Goal: Task Accomplishment & Management: Use online tool/utility

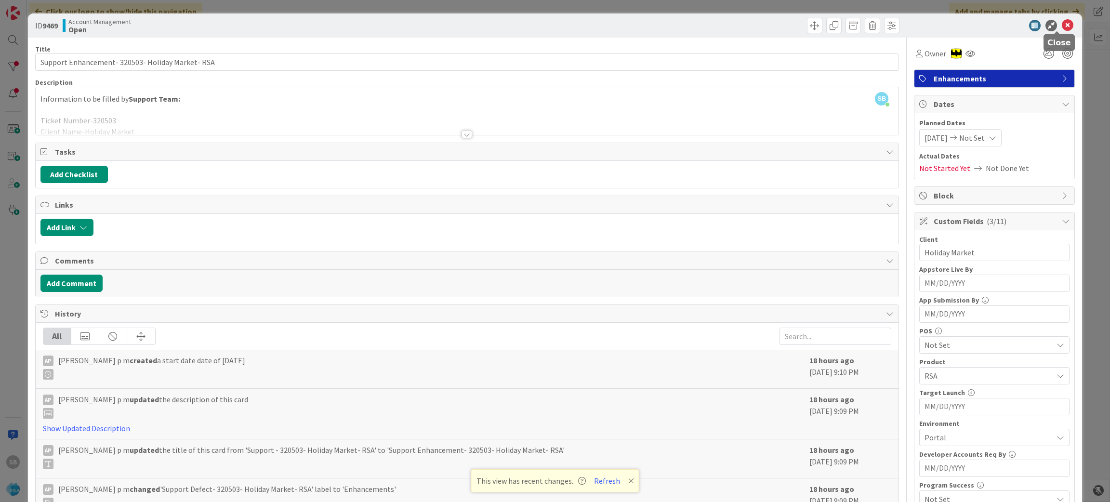
click at [1062, 22] on icon at bounding box center [1068, 26] width 12 height 12
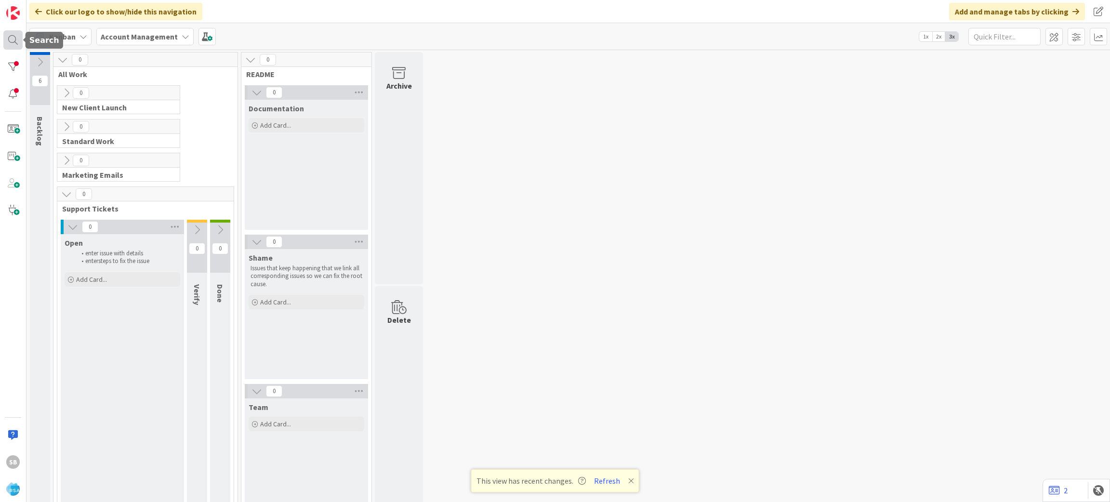
click at [13, 30] on div at bounding box center [12, 39] width 19 height 19
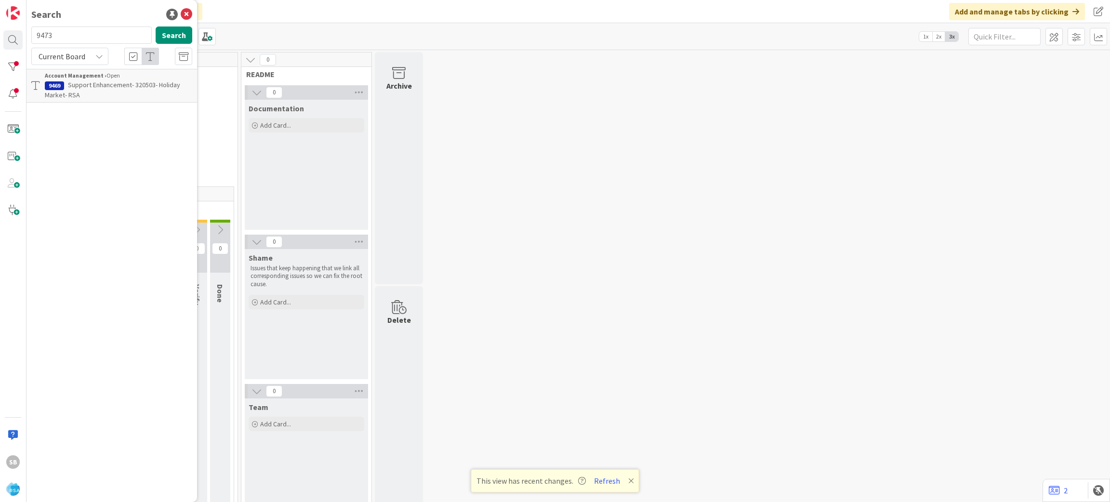
type input "9473"
click at [111, 83] on span "Support Maintenance - 320563- [PERSON_NAME] Market-RSA" at bounding box center [101, 89] width 112 height 19
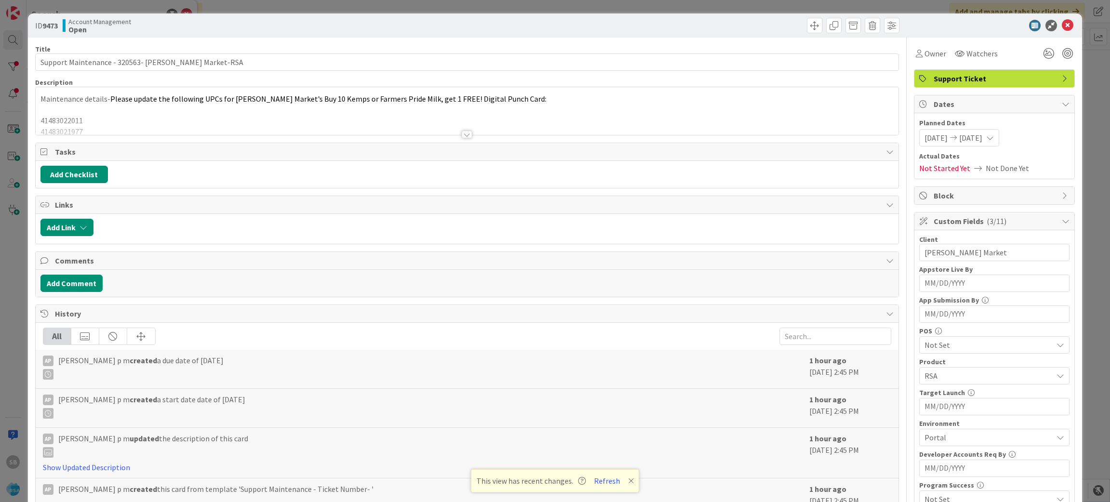
scroll to position [268, 0]
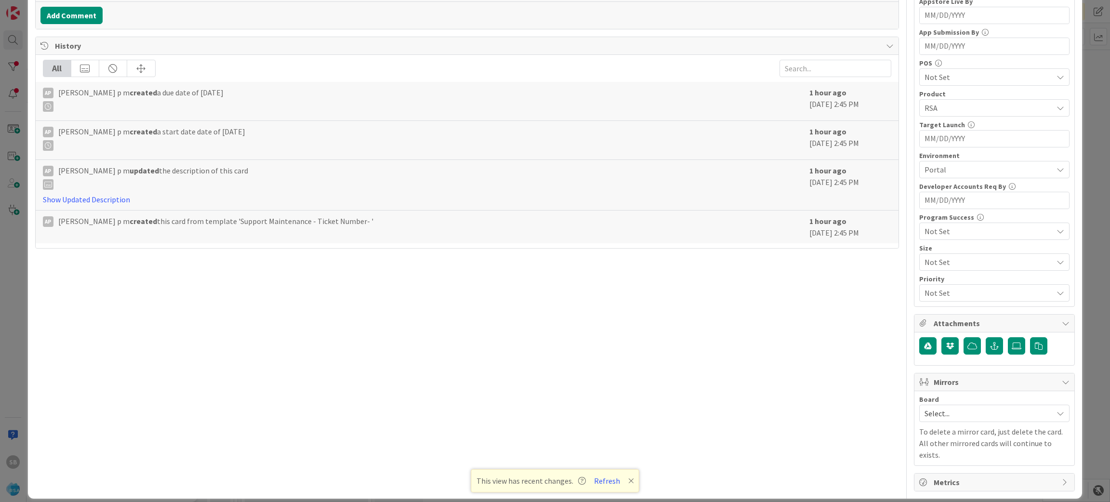
click at [943, 407] on span "Select..." at bounding box center [985, 413] width 123 height 13
click at [946, 473] on span "Software Development" at bounding box center [1000, 476] width 127 height 14
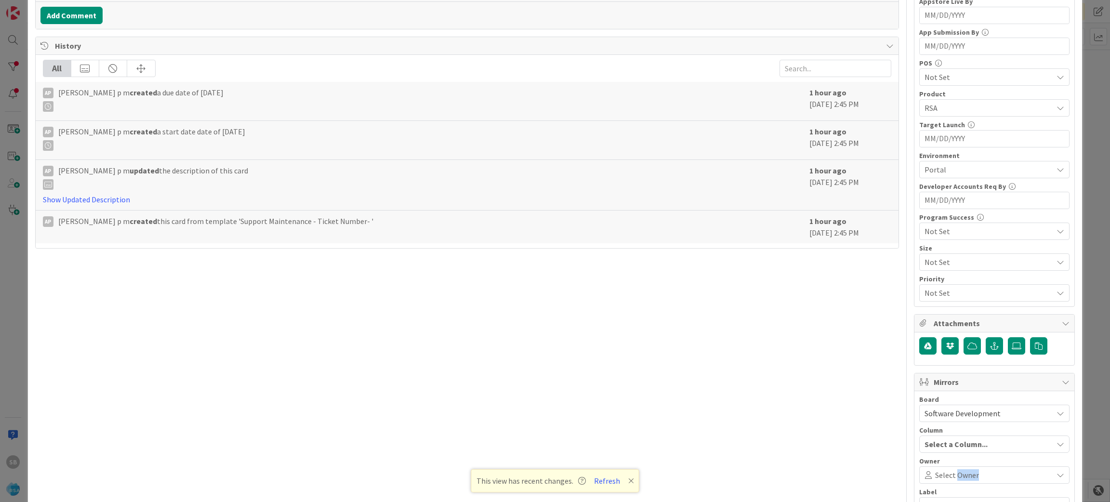
click at [946, 473] on span "Select Owner" at bounding box center [957, 475] width 44 height 12
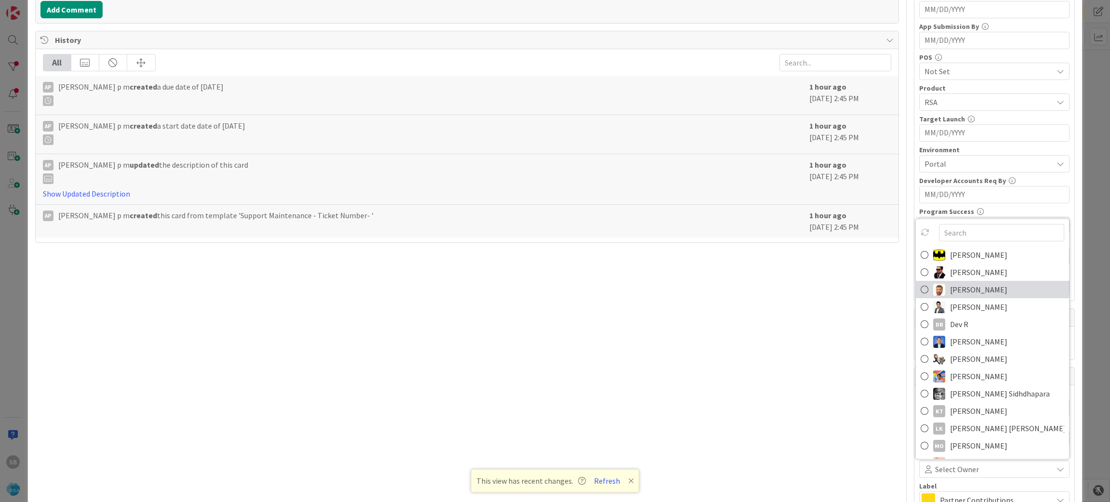
click at [950, 289] on span "[PERSON_NAME]" at bounding box center [978, 289] width 57 height 14
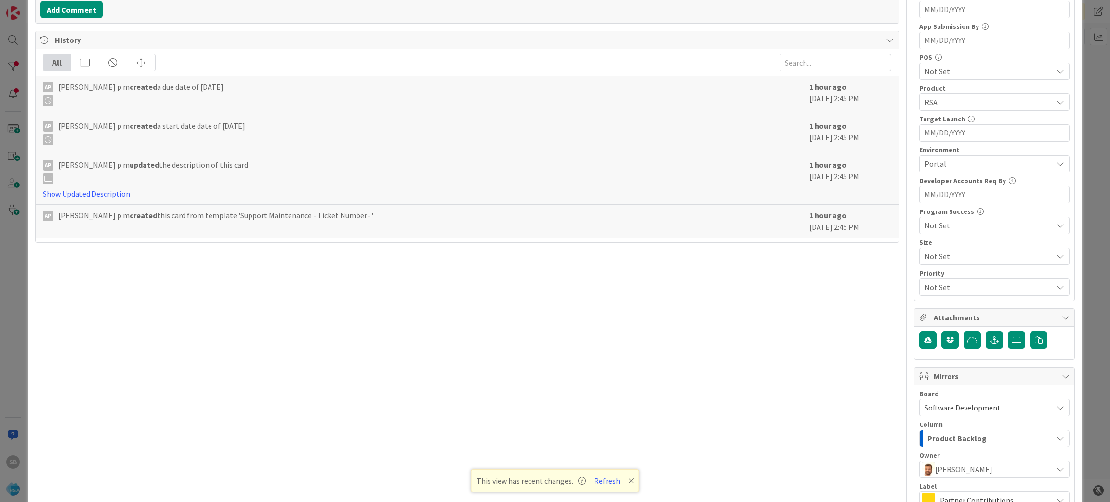
scroll to position [383, 0]
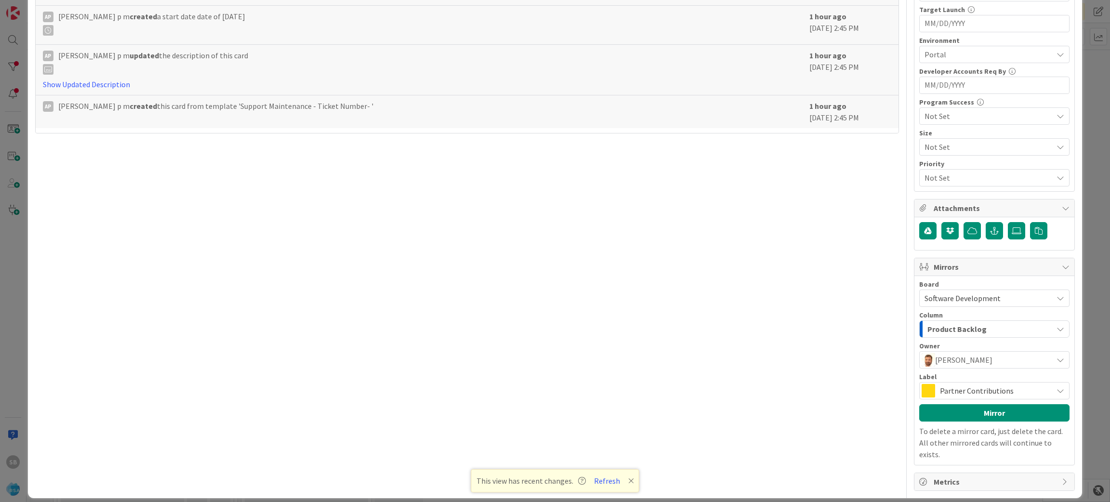
click at [1013, 394] on span "Partner Contributions" at bounding box center [994, 390] width 108 height 13
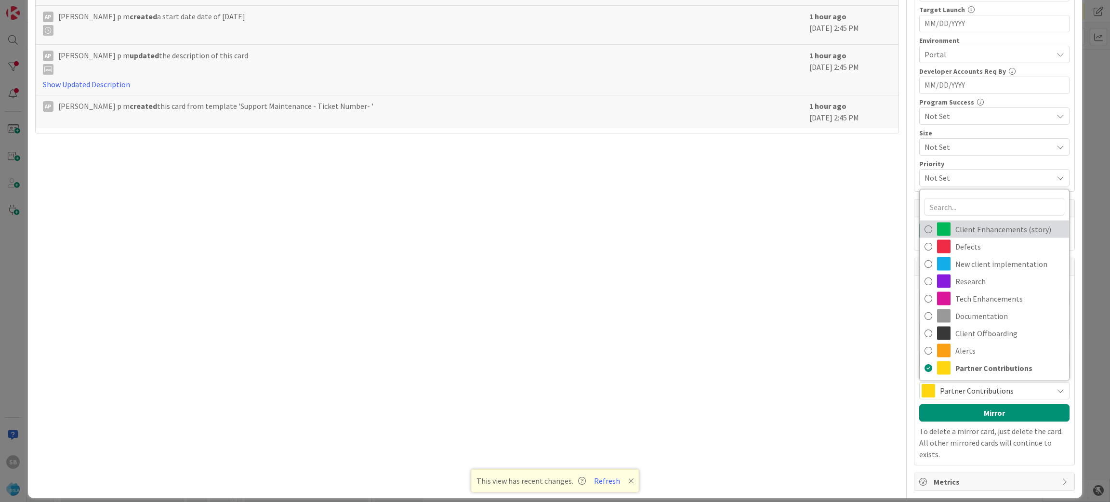
click at [986, 229] on span "Client Enhancements (story)" at bounding box center [1009, 229] width 109 height 14
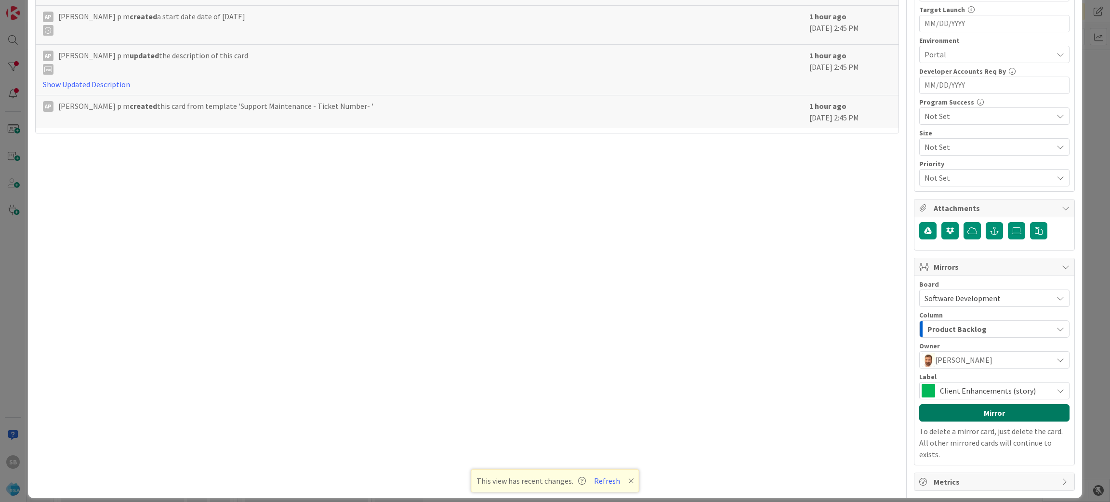
click at [972, 410] on button "Mirror" at bounding box center [994, 412] width 150 height 17
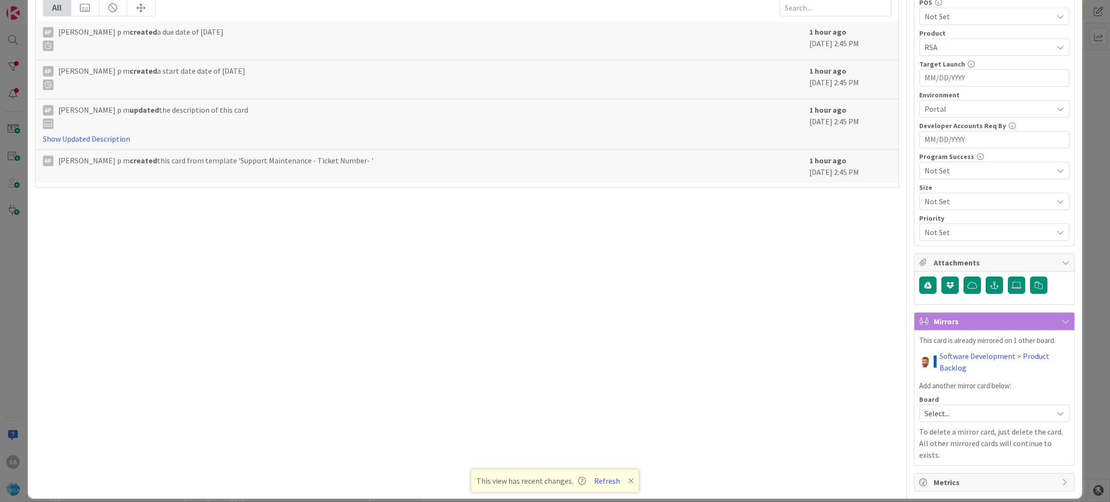
scroll to position [0, 0]
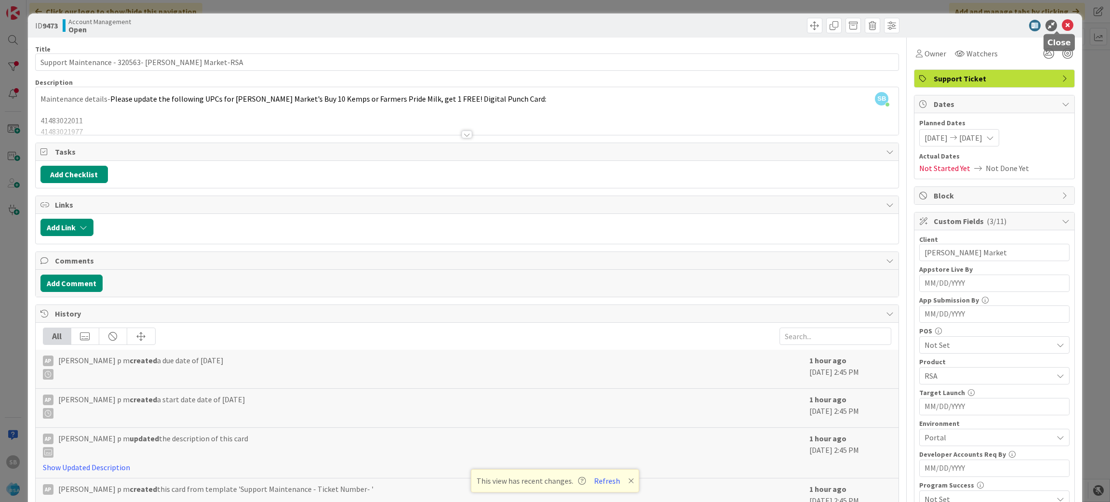
click at [1062, 28] on icon at bounding box center [1068, 26] width 12 height 12
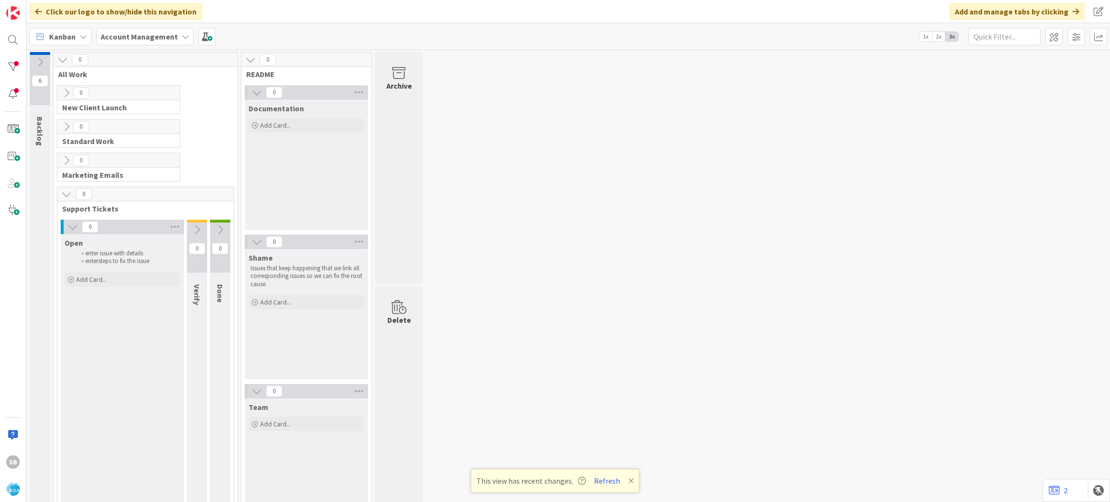
click at [17, 50] on div "SB" at bounding box center [13, 251] width 26 height 502
click at [15, 43] on div at bounding box center [12, 39] width 19 height 19
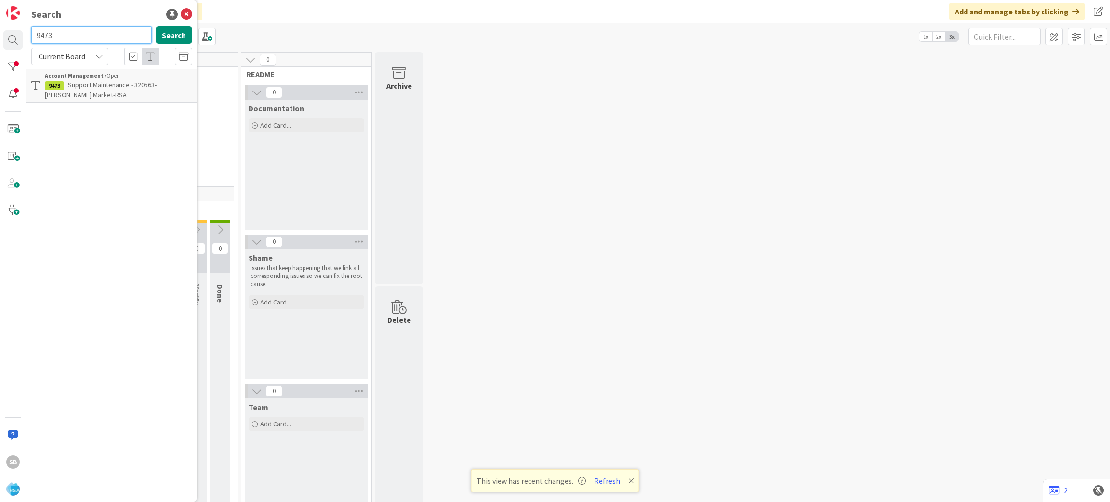
click at [91, 39] on input "9473" at bounding box center [91, 34] width 120 height 17
type input "9474"
click at [101, 91] on link "Account Management › Open 9474 Support Defect- 320535- HGG- RSA" at bounding box center [111, 81] width 171 height 24
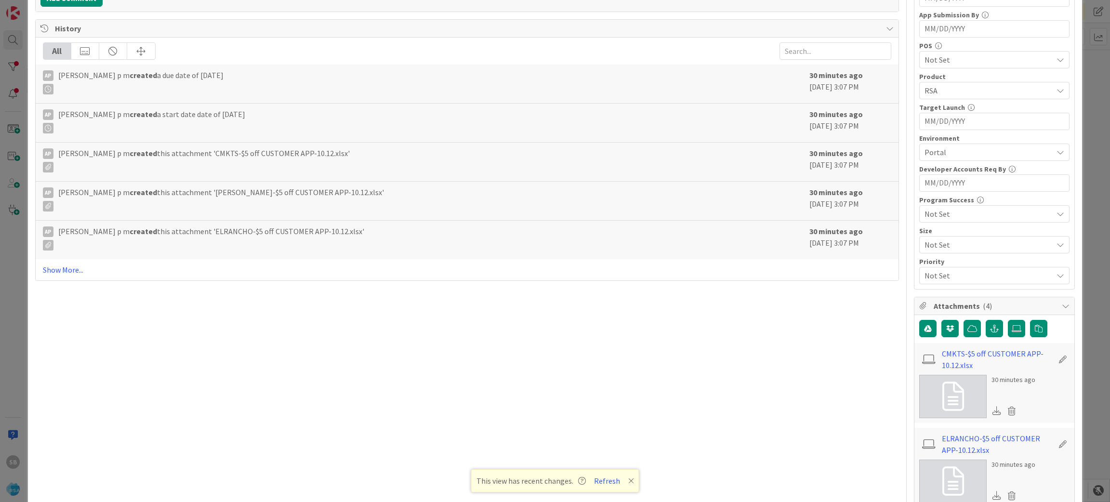
scroll to position [603, 0]
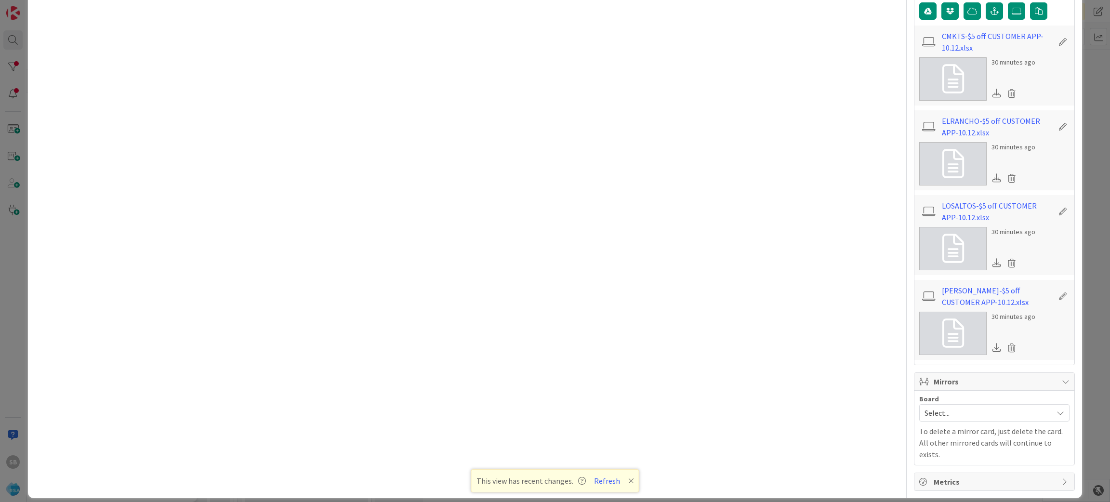
click at [963, 421] on div "Select..." at bounding box center [994, 412] width 150 height 17
click at [937, 476] on span "Software Development" at bounding box center [1000, 475] width 127 height 14
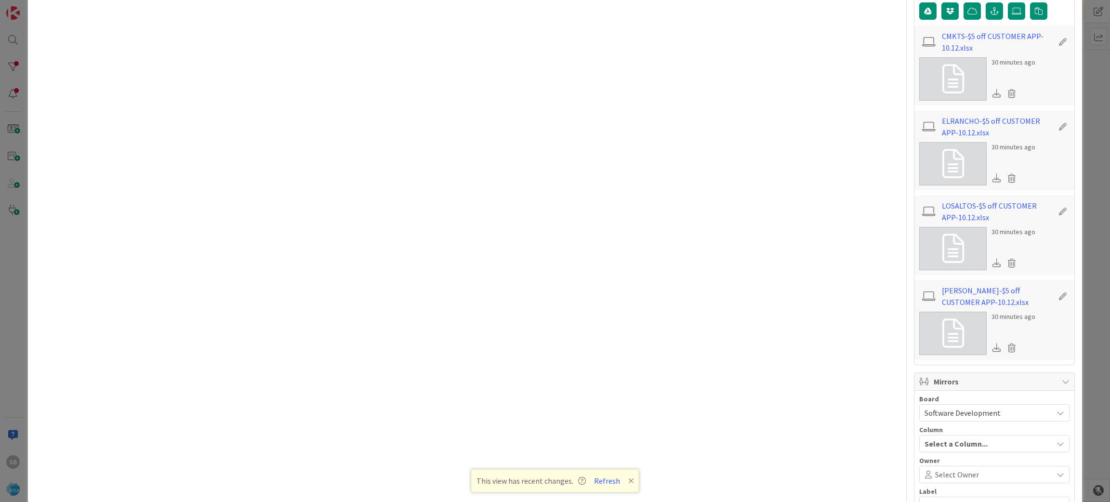
click at [935, 476] on span "Select Owner" at bounding box center [957, 475] width 44 height 12
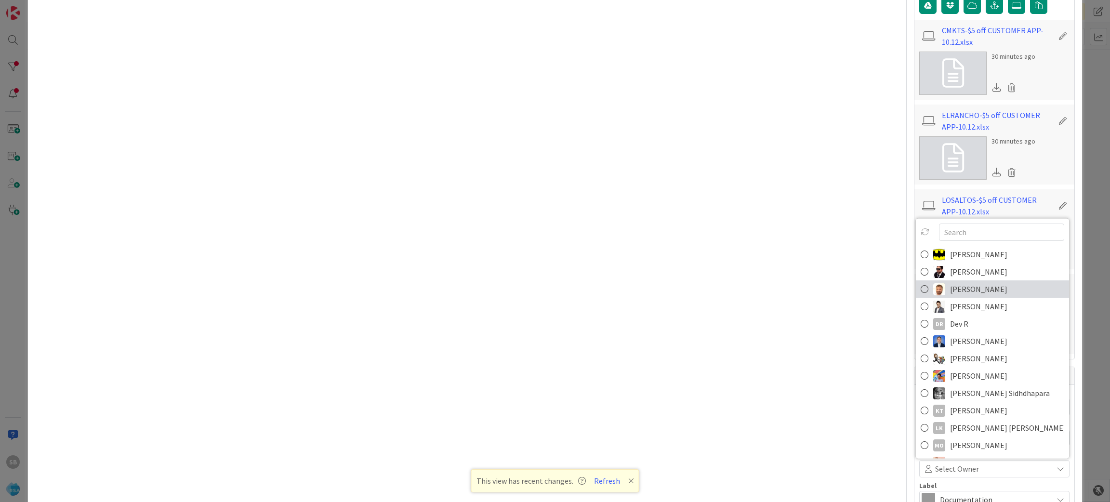
click at [950, 296] on span "[PERSON_NAME]" at bounding box center [978, 289] width 57 height 14
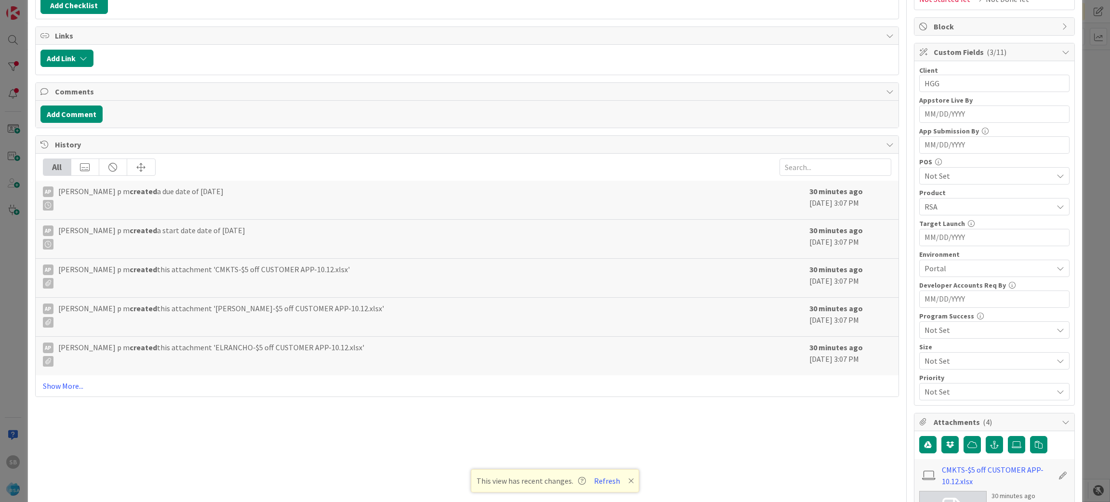
scroll to position [717, 0]
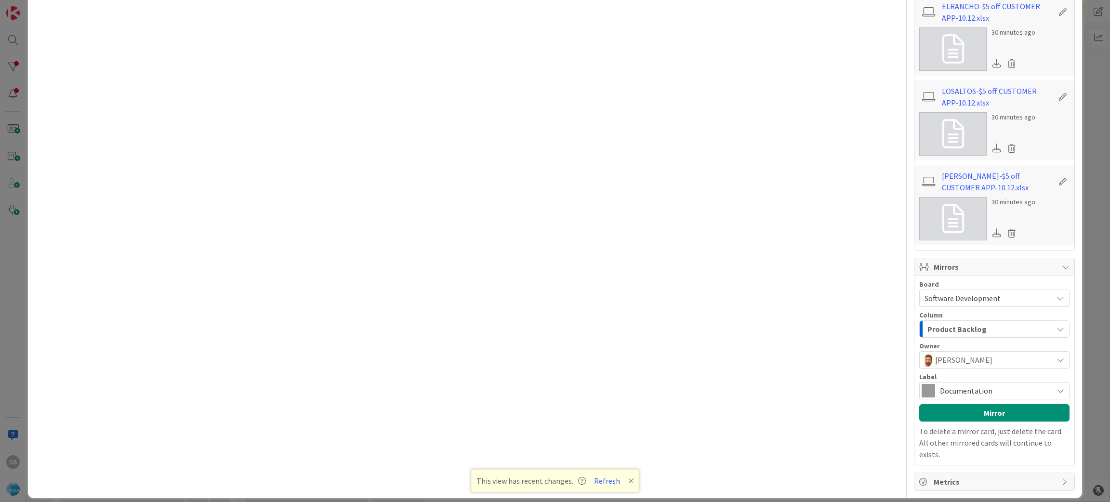
click at [961, 394] on span "Documentation" at bounding box center [994, 390] width 108 height 13
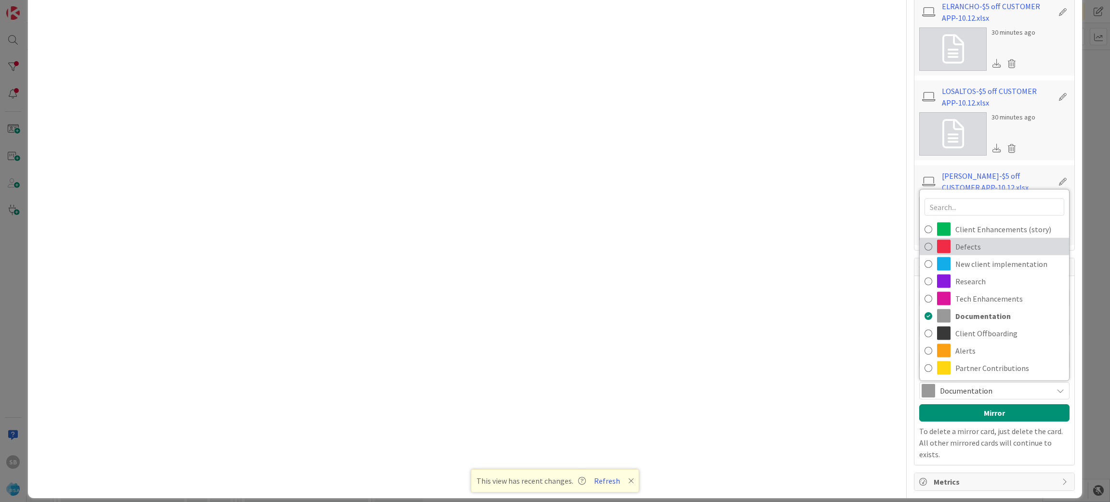
click at [960, 242] on span "Defects" at bounding box center [1009, 246] width 109 height 14
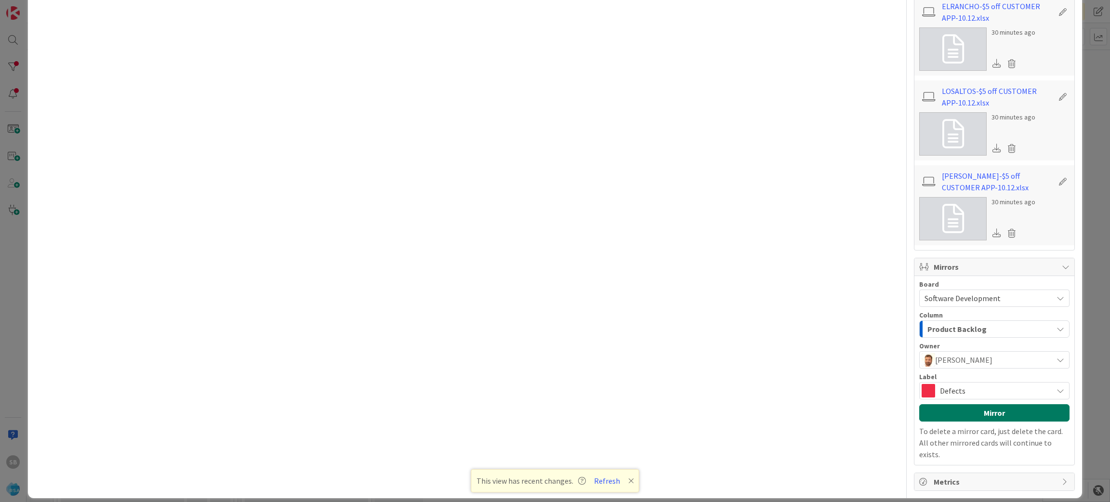
click at [966, 409] on button "Mirror" at bounding box center [994, 412] width 150 height 17
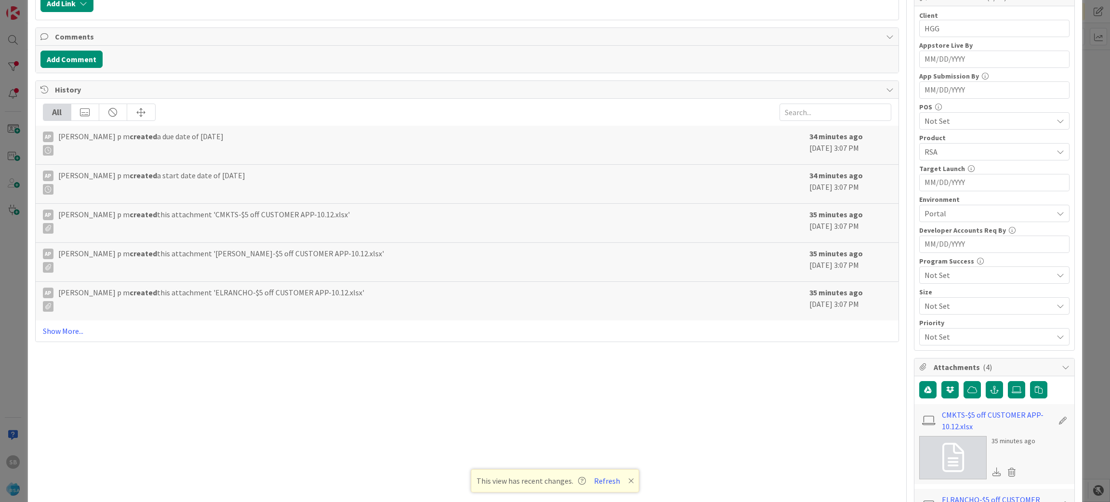
scroll to position [0, 0]
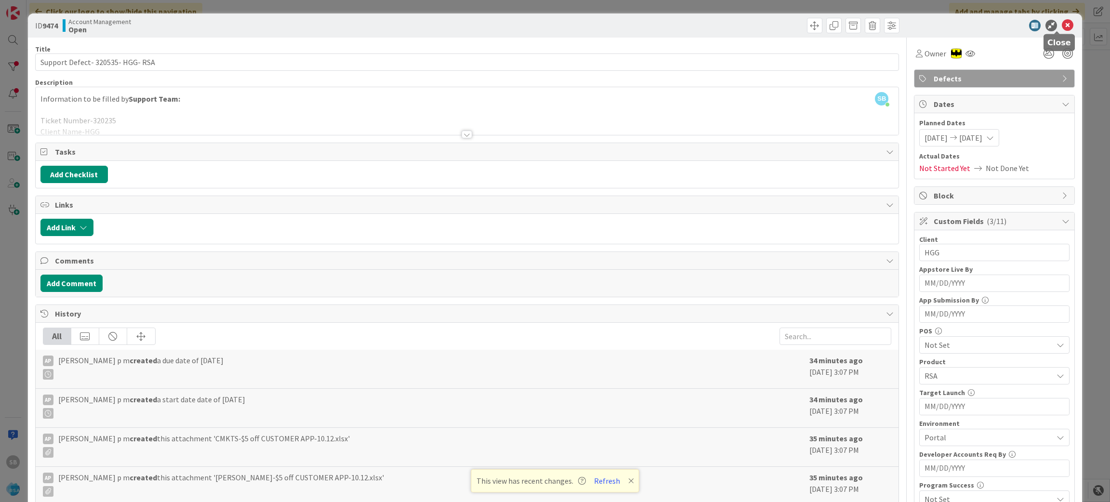
click at [1062, 26] on icon at bounding box center [1068, 26] width 12 height 12
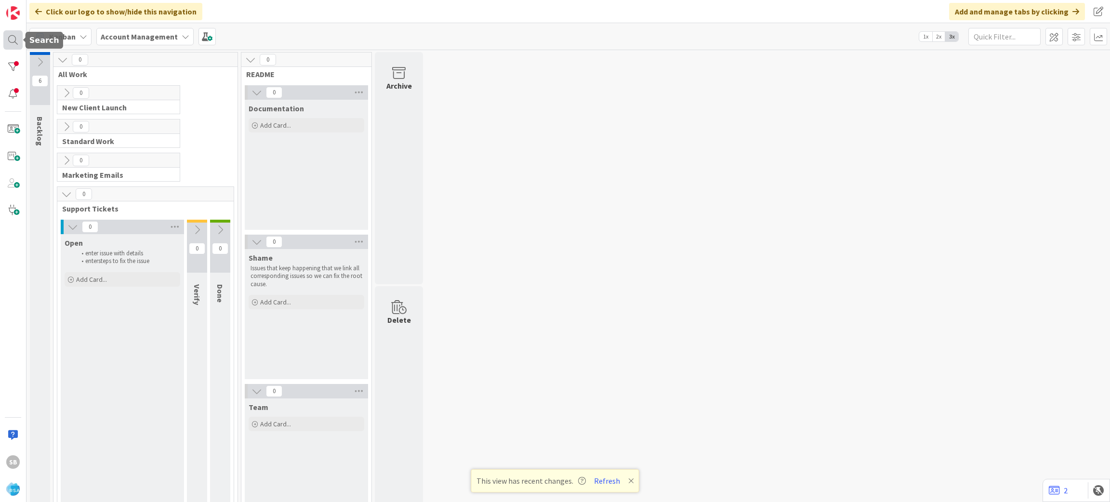
click at [20, 36] on div at bounding box center [12, 39] width 19 height 19
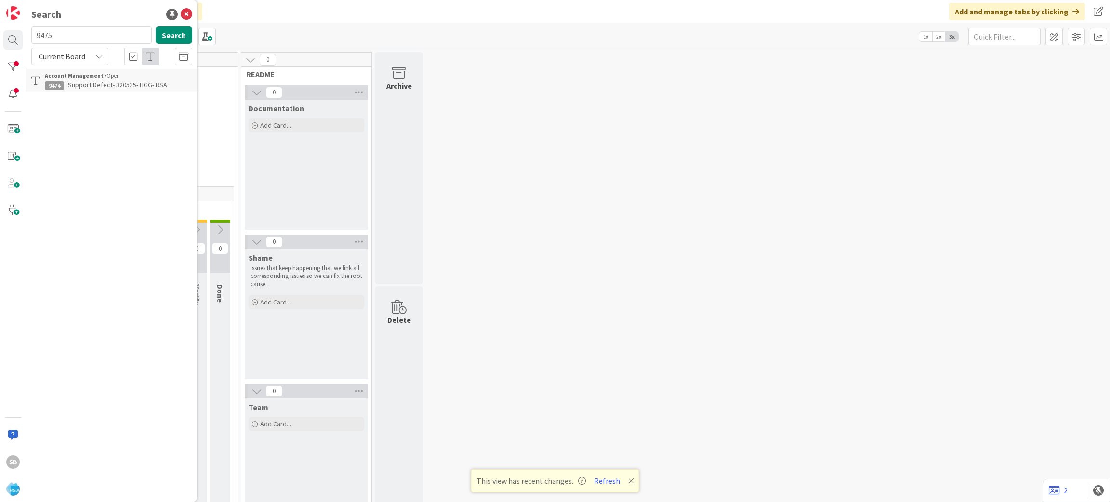
type input "9475"
click at [109, 77] on div "Account Management › Open" at bounding box center [118, 75] width 147 height 9
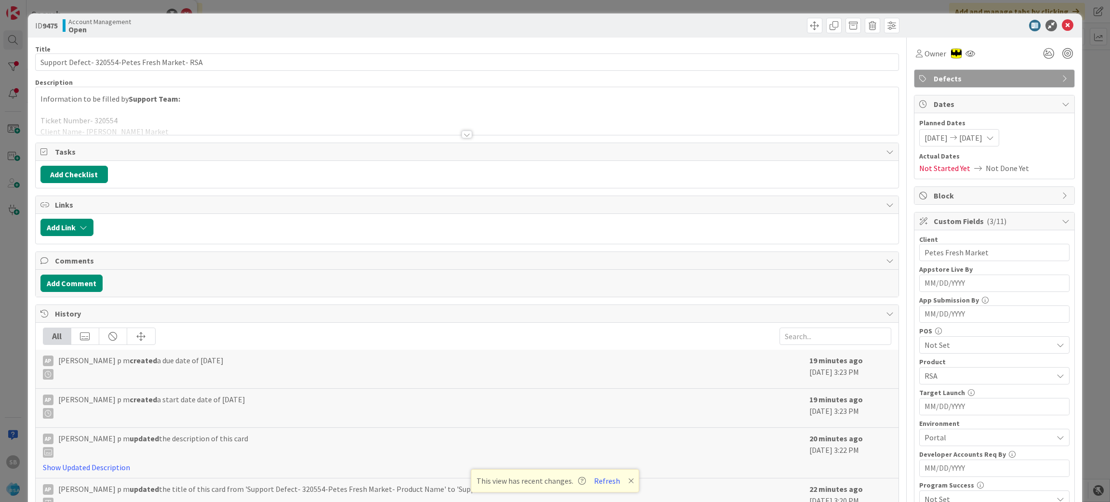
scroll to position [268, 0]
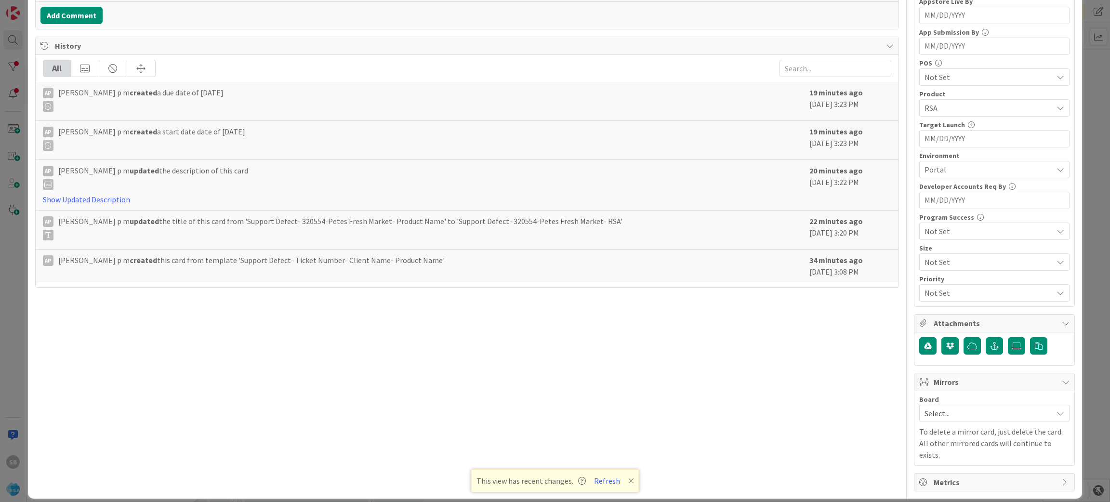
click at [954, 409] on span "Select..." at bounding box center [985, 413] width 123 height 13
click at [950, 471] on span "Software Development" at bounding box center [1000, 476] width 127 height 14
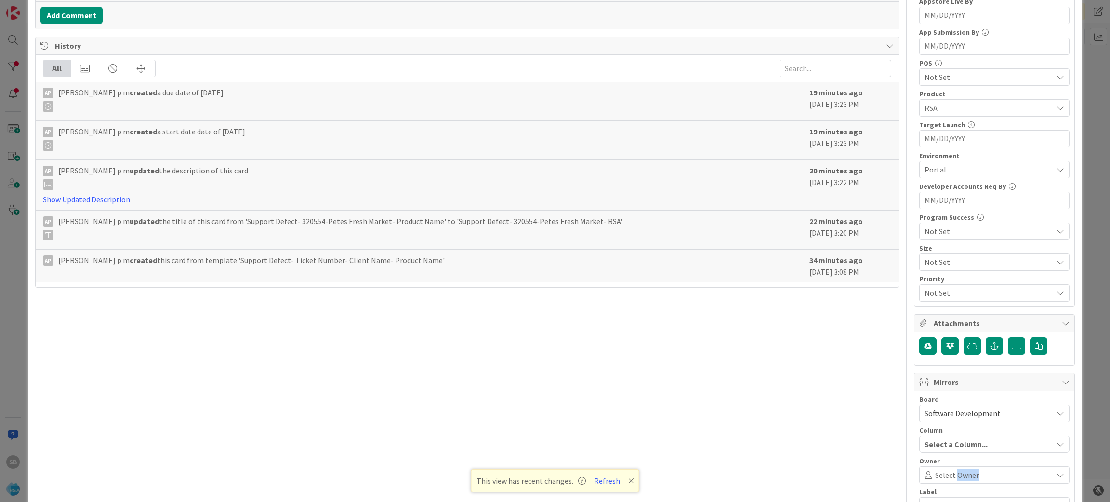
click at [950, 471] on span "Select Owner" at bounding box center [957, 475] width 44 height 12
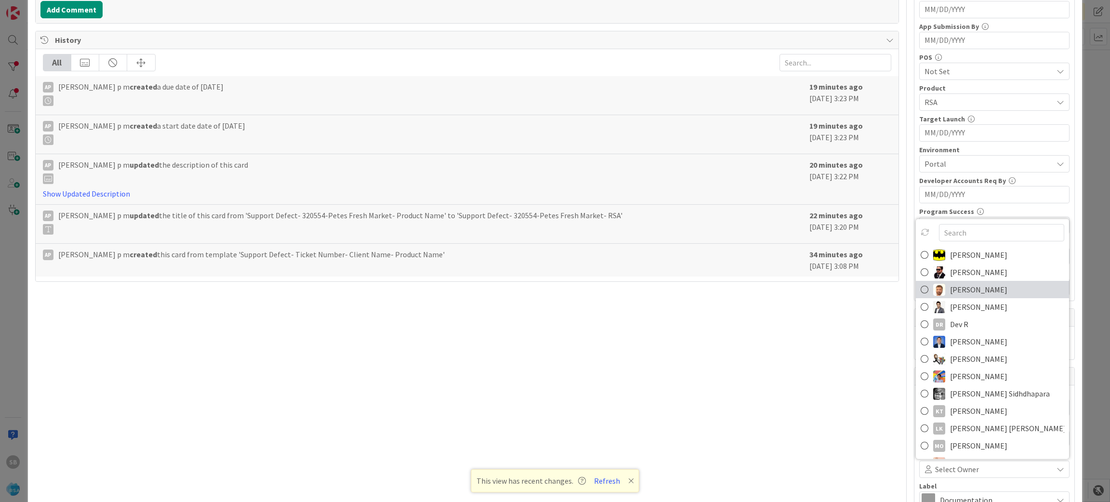
click at [954, 291] on span "[PERSON_NAME]" at bounding box center [978, 289] width 57 height 14
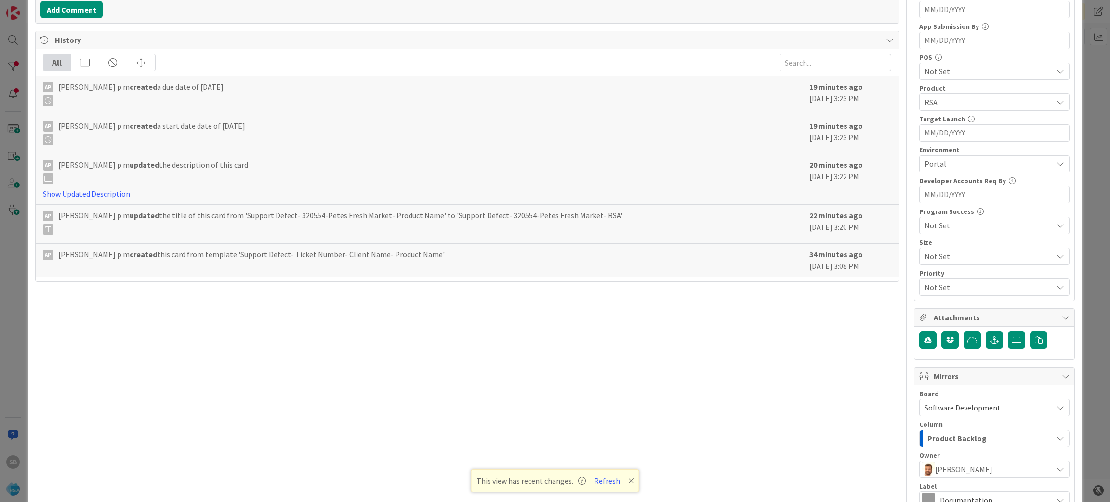
scroll to position [383, 0]
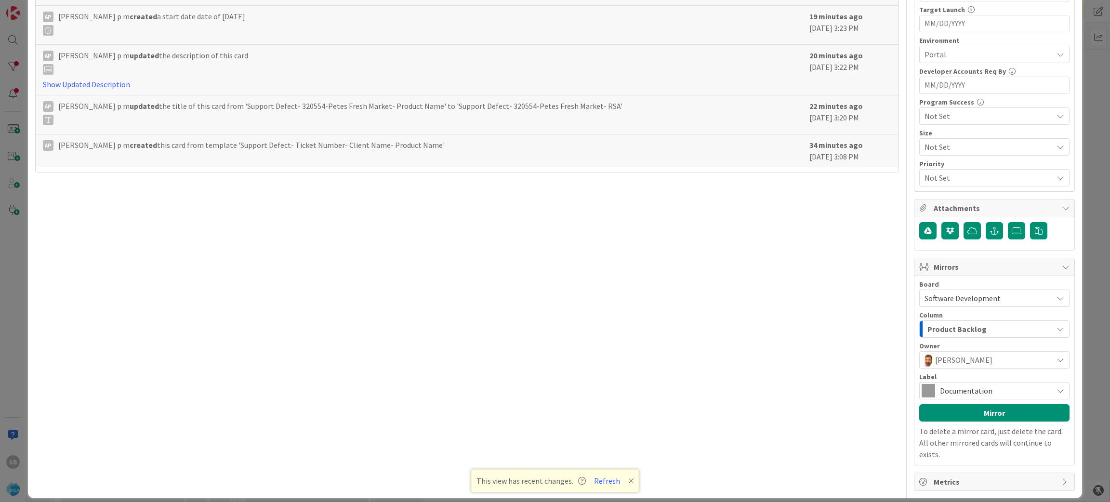
click at [962, 388] on span "Documentation" at bounding box center [994, 390] width 108 height 13
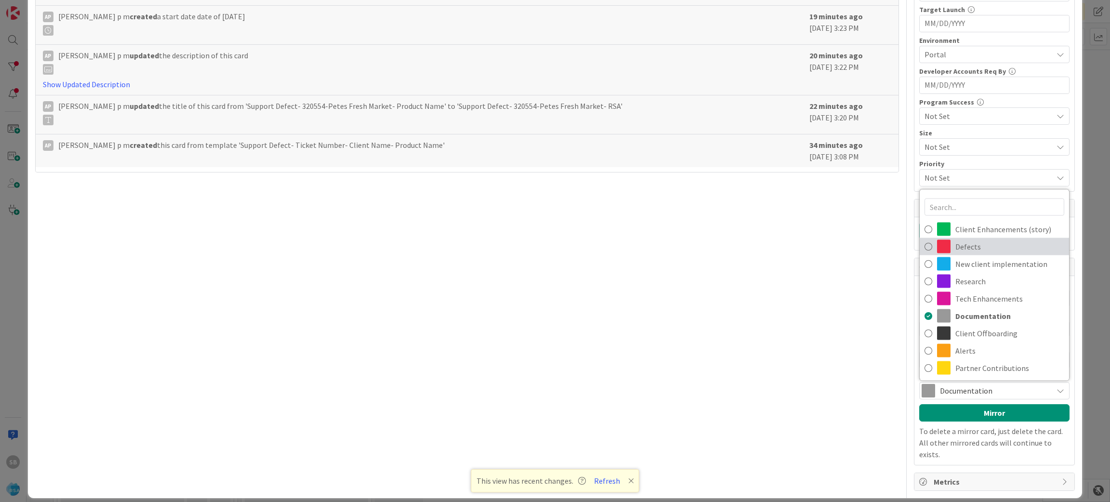
click at [955, 250] on span "Defects" at bounding box center [1009, 246] width 109 height 14
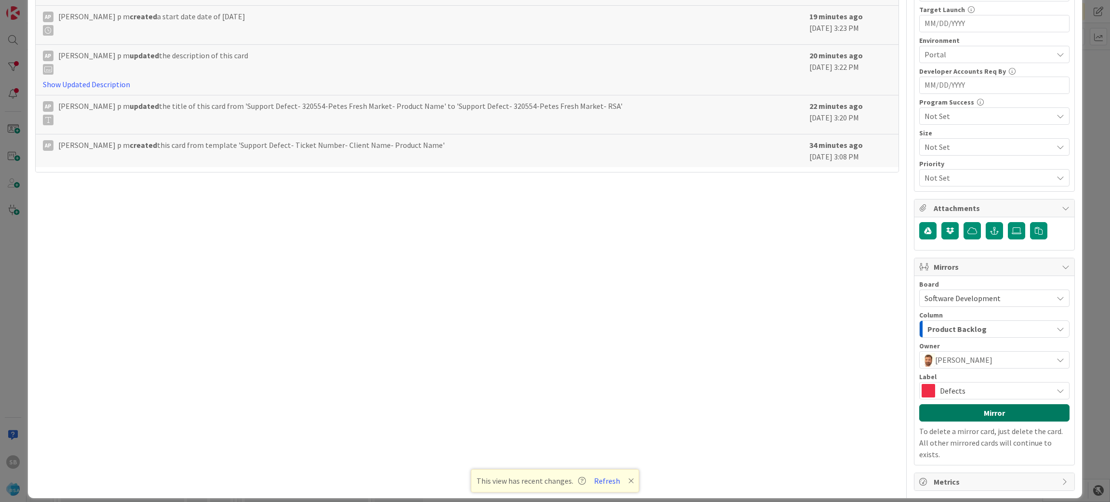
click at [973, 413] on button "Mirror" at bounding box center [994, 412] width 150 height 17
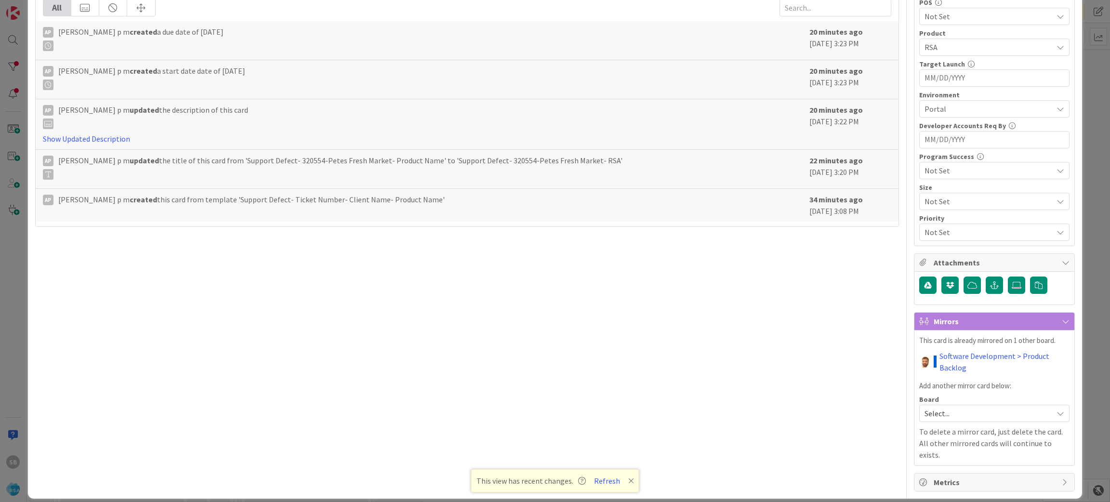
scroll to position [0, 0]
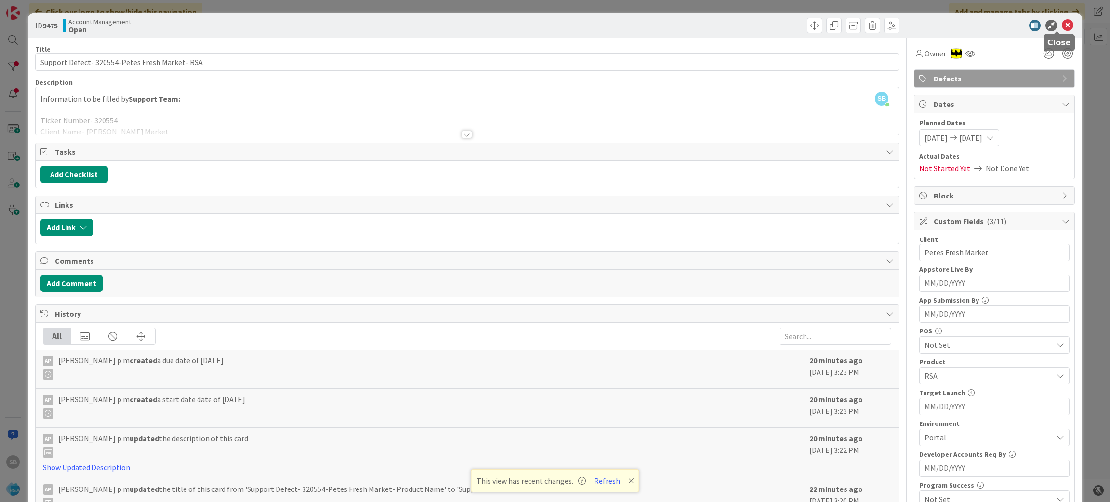
click at [1062, 25] on icon at bounding box center [1068, 26] width 12 height 12
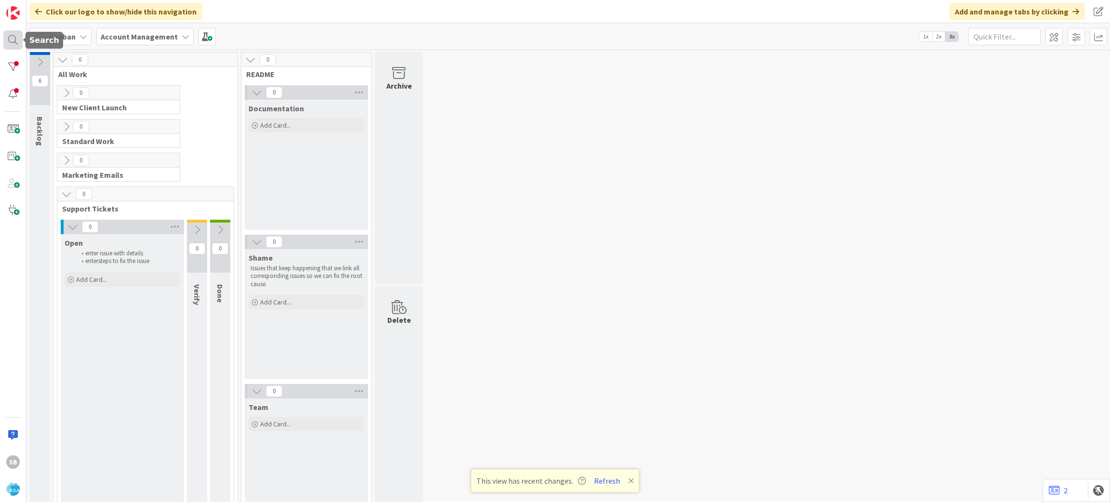
click at [15, 38] on div at bounding box center [12, 39] width 19 height 19
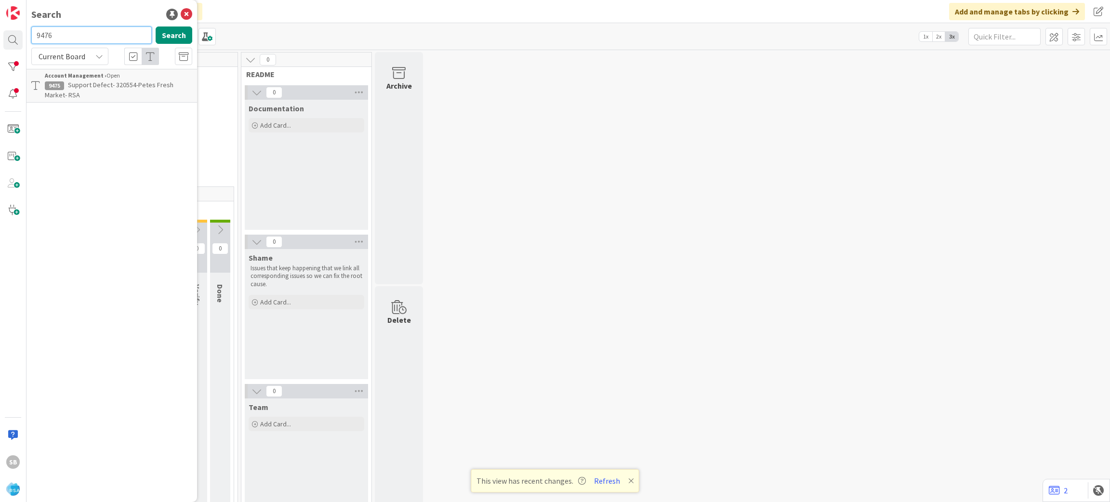
type input "9476"
click at [111, 72] on div "Account Management › Open" at bounding box center [118, 75] width 147 height 9
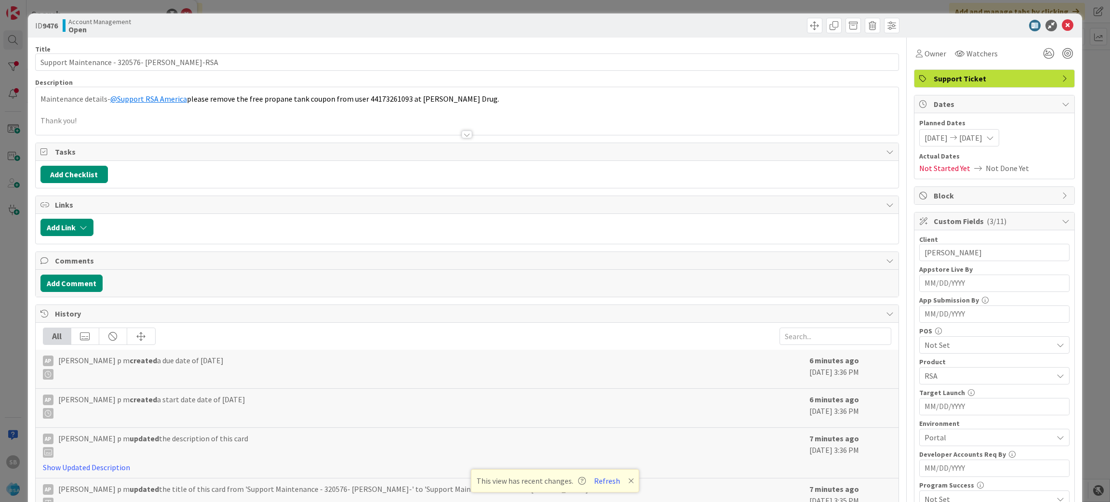
scroll to position [268, 0]
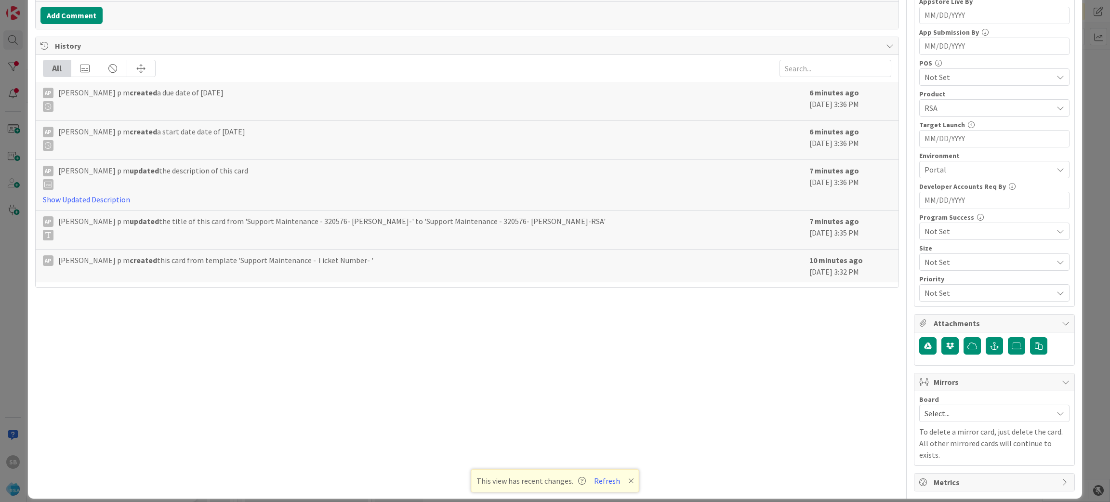
click at [939, 429] on p "To delete a mirror card, just delete the card. All other mirrored cards will co…" at bounding box center [994, 443] width 150 height 35
click at [926, 412] on span "Select..." at bounding box center [985, 413] width 123 height 13
click at [937, 479] on span "Software Development" at bounding box center [1000, 476] width 127 height 14
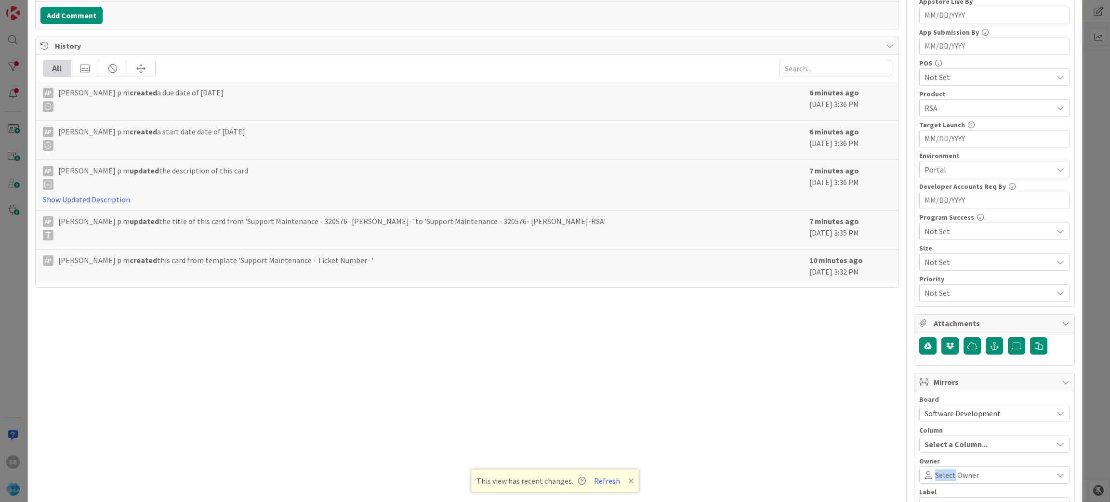
click at [935, 479] on span "Select Owner" at bounding box center [957, 475] width 44 height 12
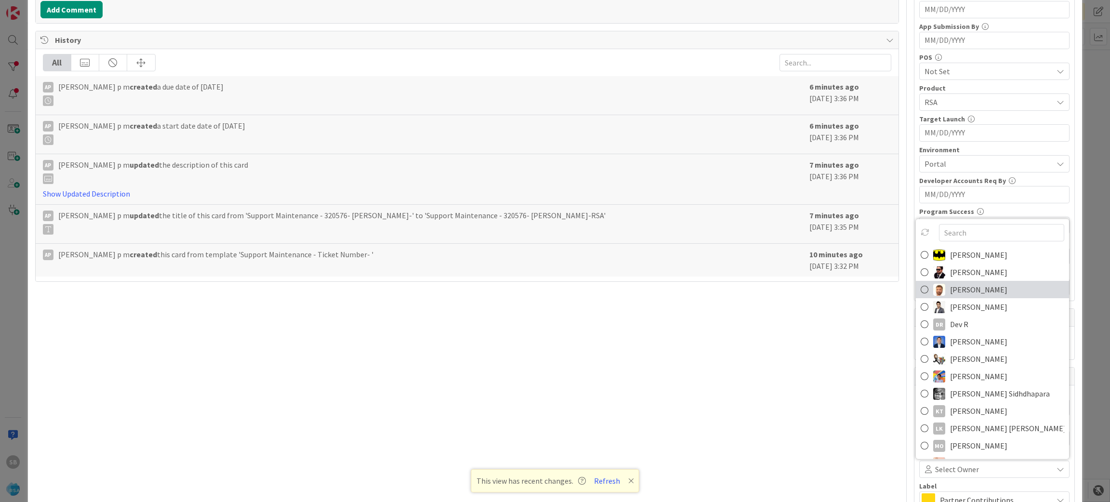
click at [950, 286] on span "[PERSON_NAME]" at bounding box center [978, 289] width 57 height 14
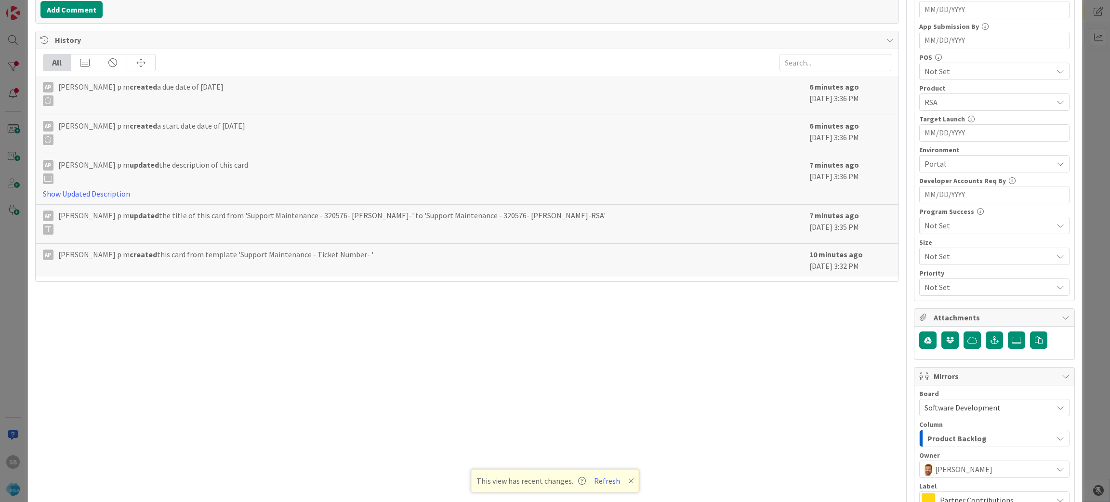
scroll to position [383, 0]
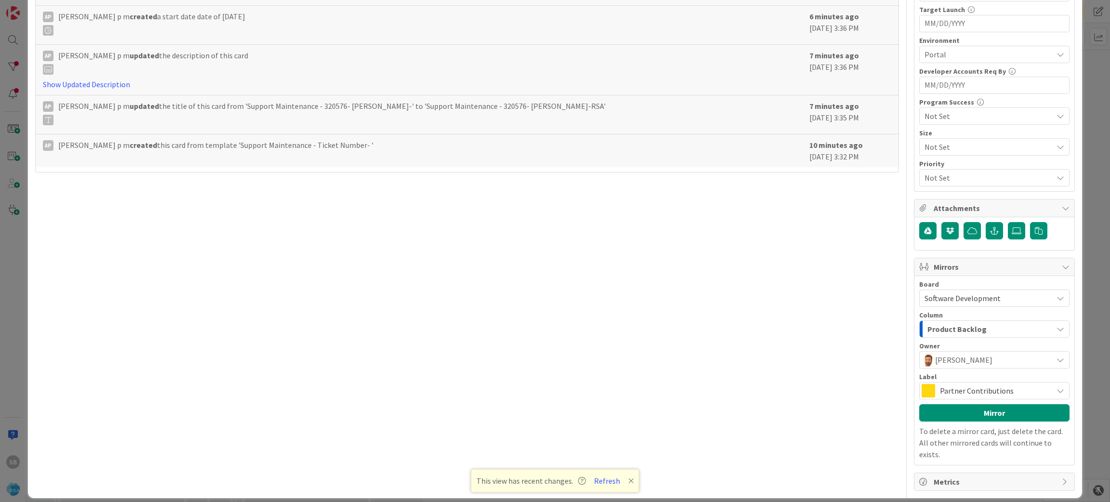
click at [984, 387] on span "Partner Contributions" at bounding box center [994, 390] width 108 height 13
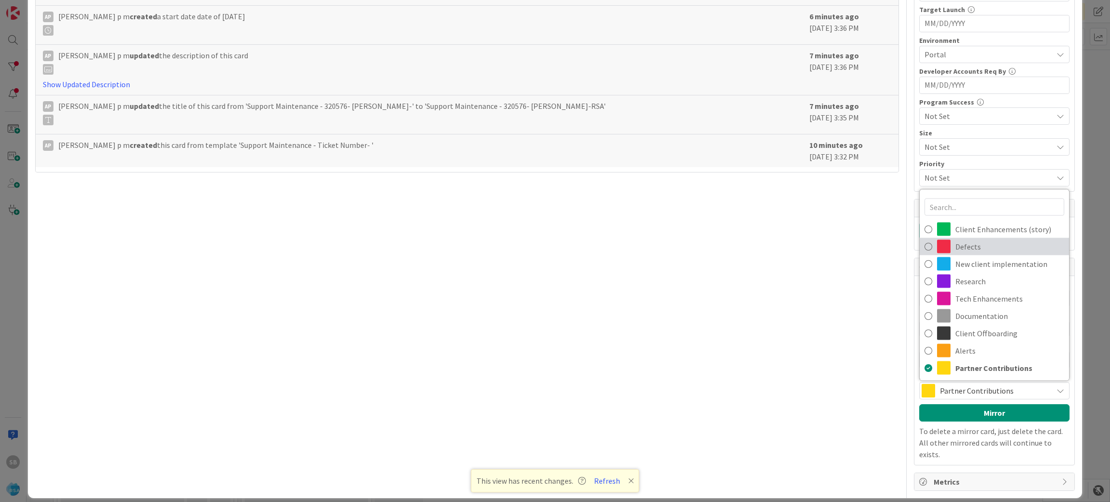
click at [962, 242] on span "Defects" at bounding box center [1009, 246] width 109 height 14
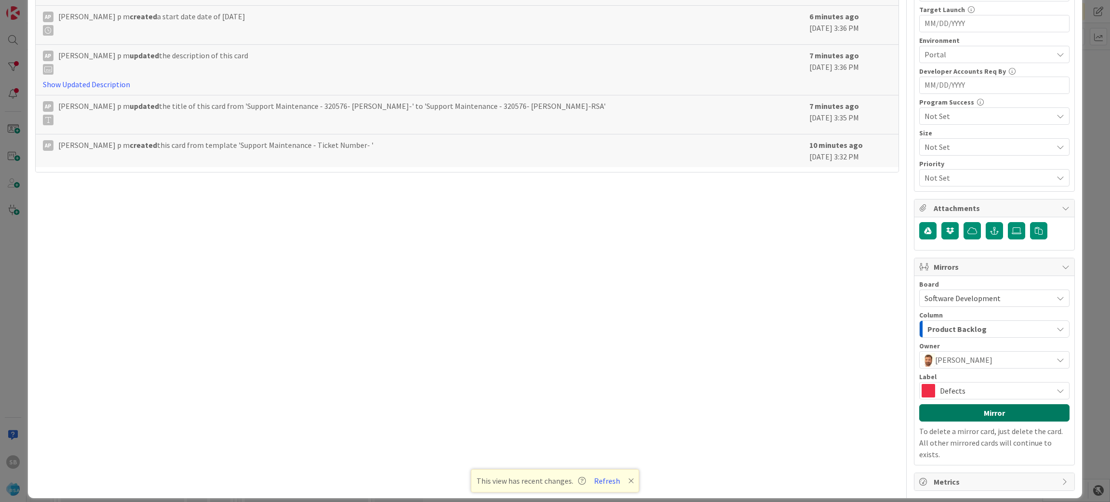
click at [1006, 420] on button "Mirror" at bounding box center [994, 412] width 150 height 17
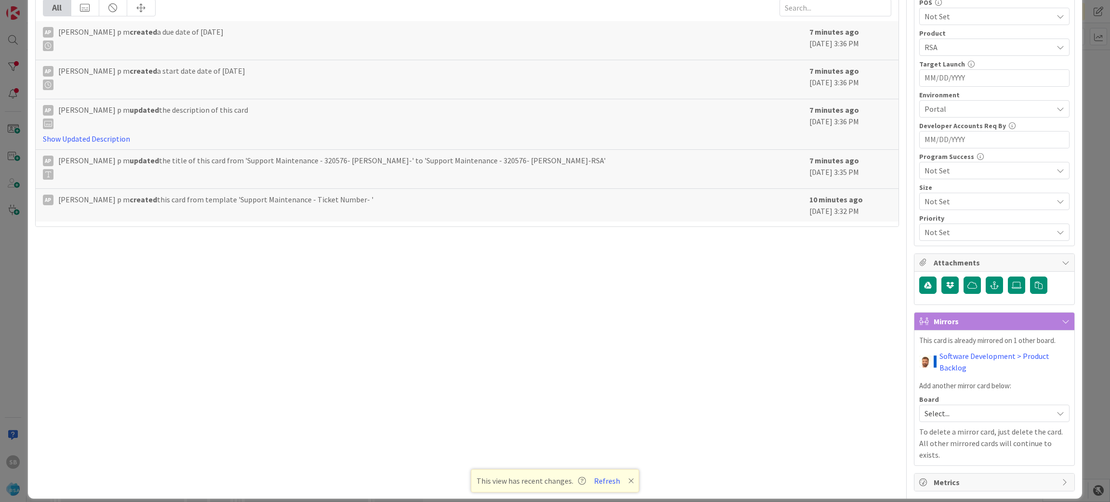
scroll to position [0, 0]
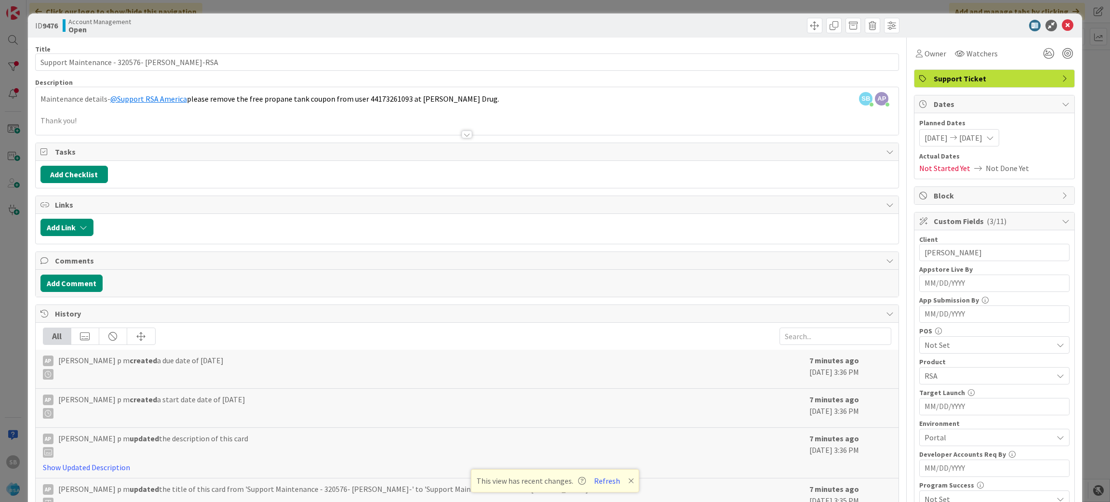
click at [1064, 27] on div "ID 9476 Account Management Open" at bounding box center [555, 25] width 1054 height 24
click at [1062, 26] on icon at bounding box center [1068, 26] width 12 height 12
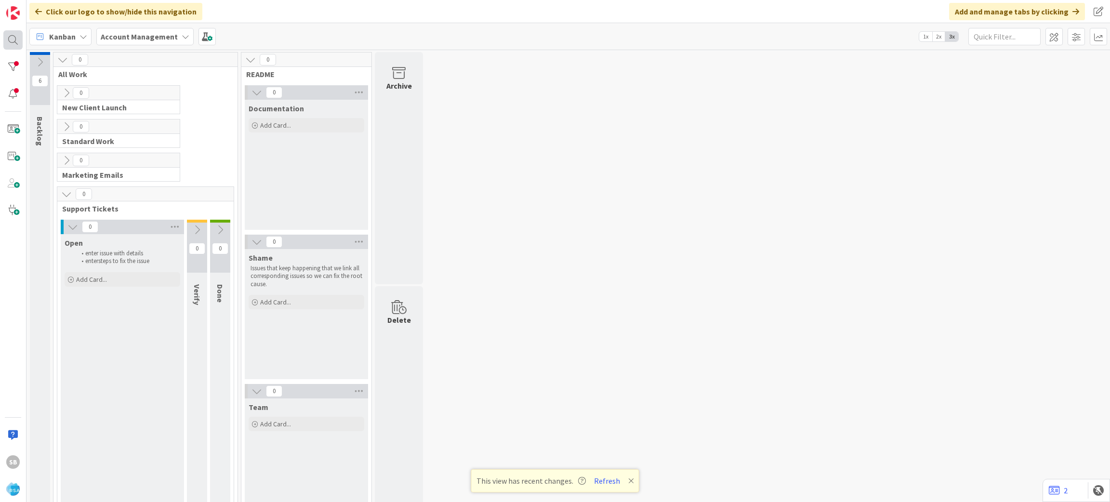
click at [20, 33] on div at bounding box center [12, 39] width 19 height 19
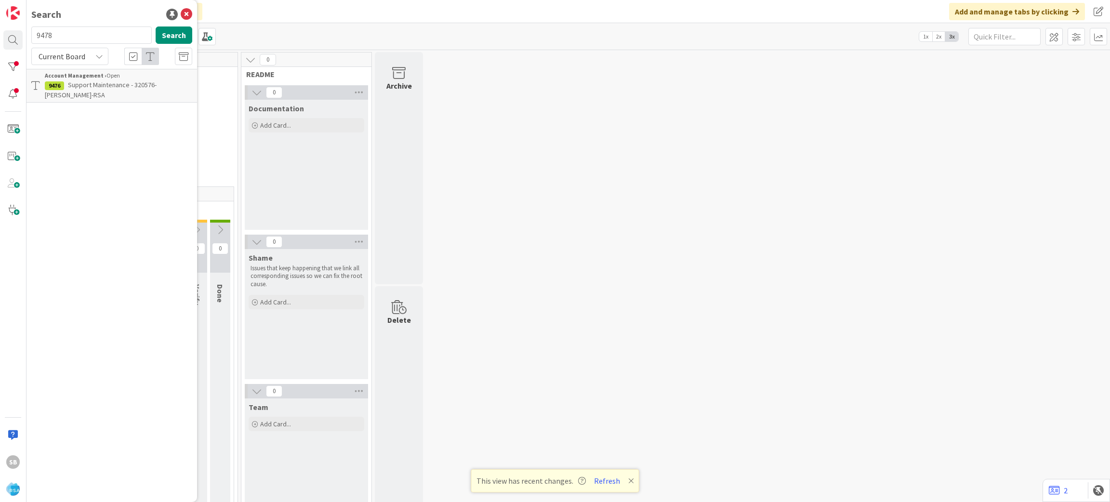
type input "9478"
click at [91, 81] on span "Support Defect- #320598- [PERSON_NAME] Markets- RSA" at bounding box center [117, 89] width 145 height 19
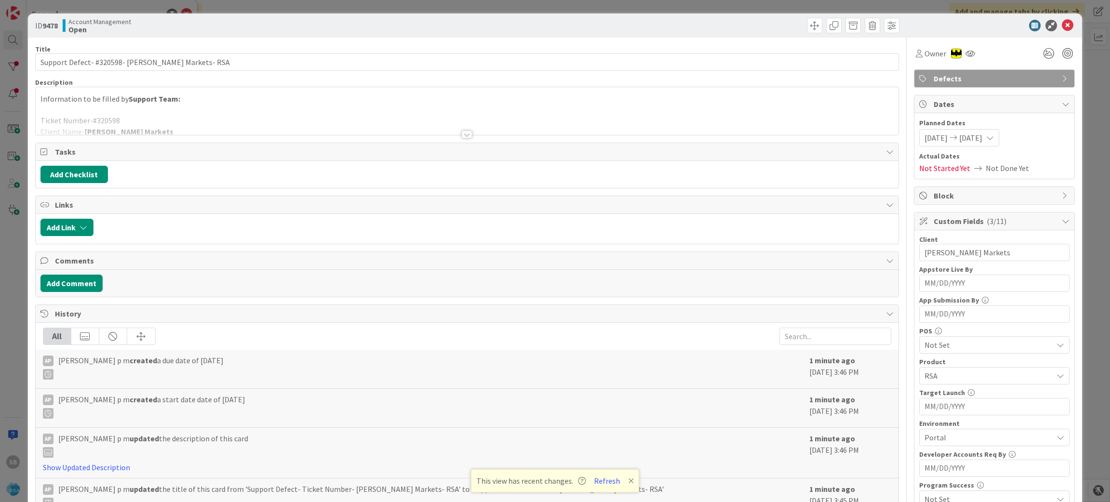
scroll to position [268, 0]
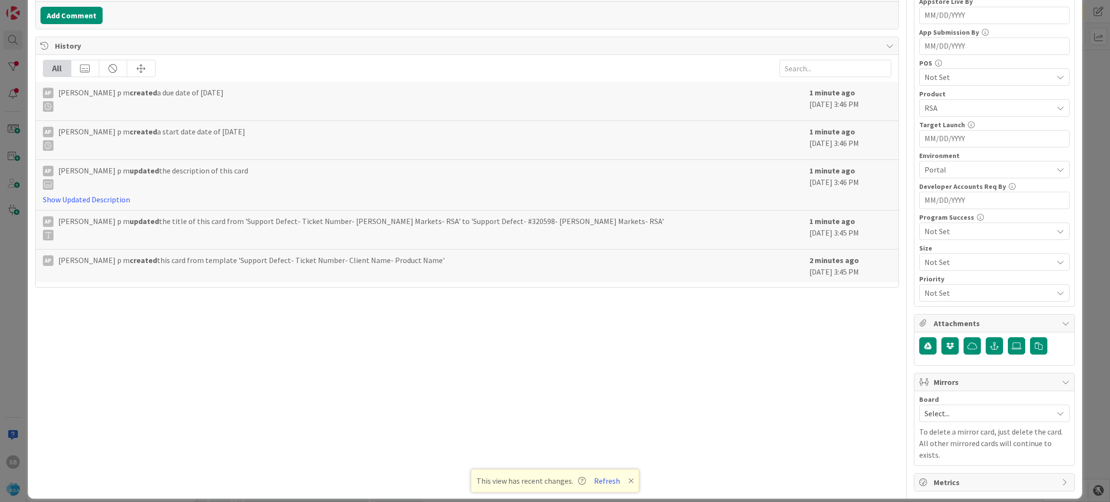
click at [946, 412] on span "Select..." at bounding box center [985, 413] width 123 height 13
click at [947, 472] on span "Software Development" at bounding box center [1000, 476] width 127 height 14
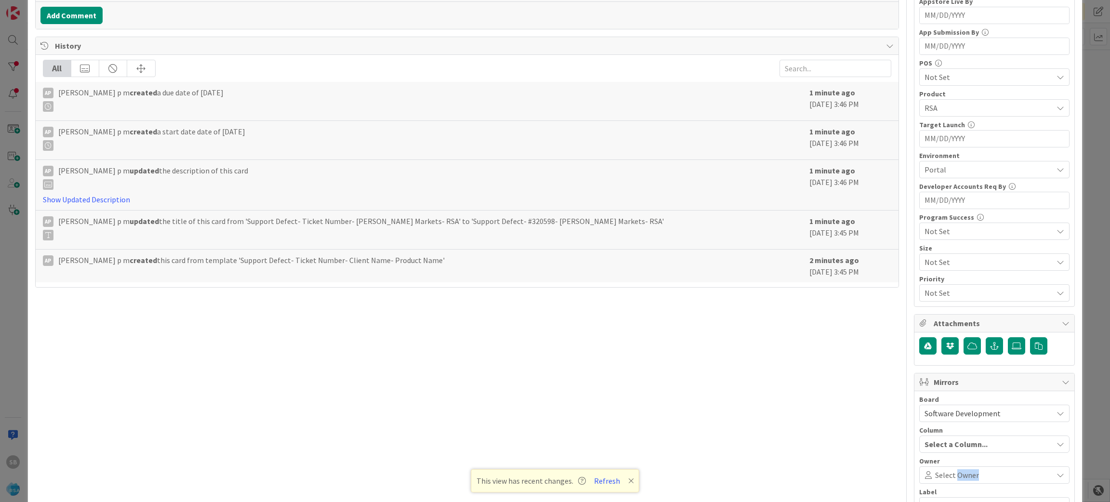
click at [947, 472] on span "Select Owner" at bounding box center [957, 475] width 44 height 12
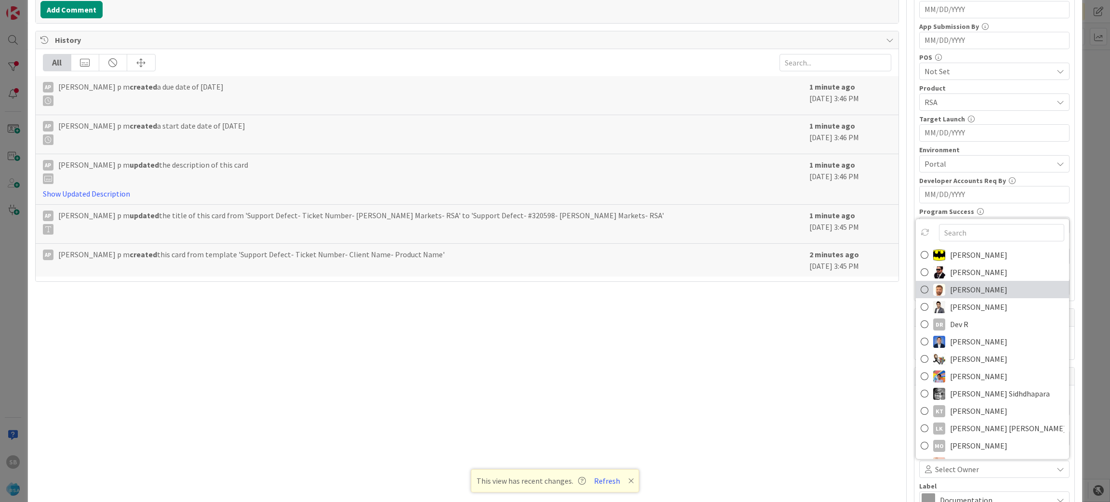
click at [958, 287] on span "[PERSON_NAME]" at bounding box center [978, 289] width 57 height 14
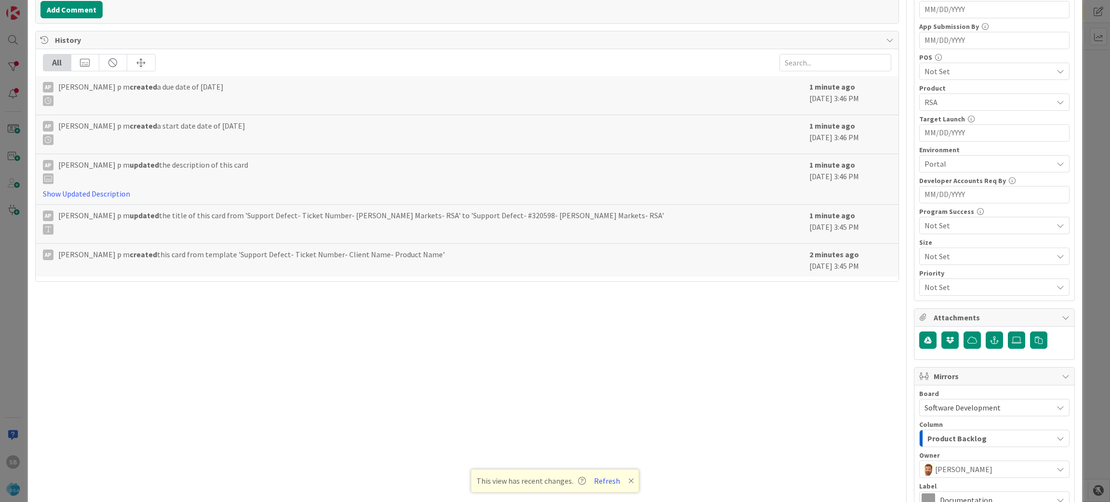
scroll to position [383, 0]
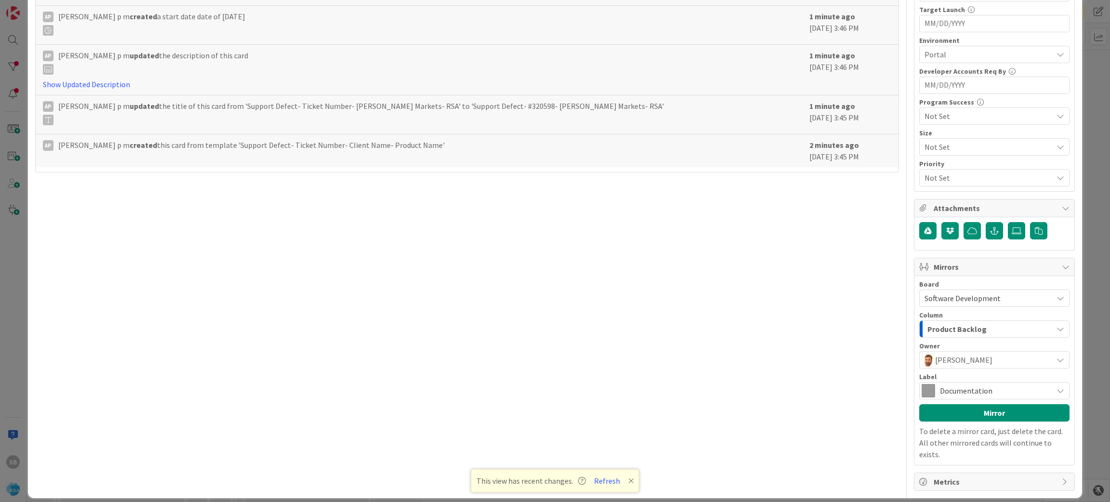
click at [976, 395] on span "Documentation" at bounding box center [994, 390] width 108 height 13
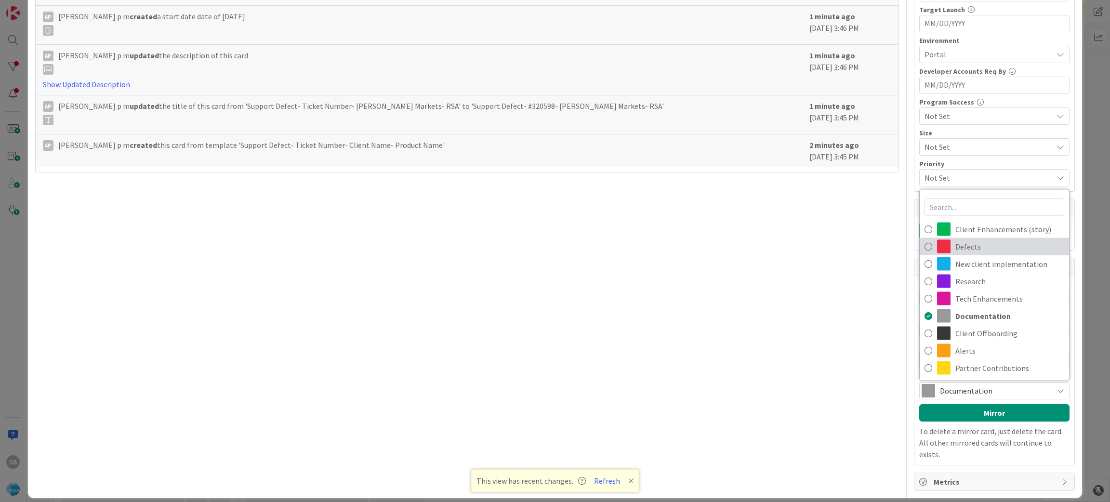
click at [958, 242] on span "Defects" at bounding box center [1009, 246] width 109 height 14
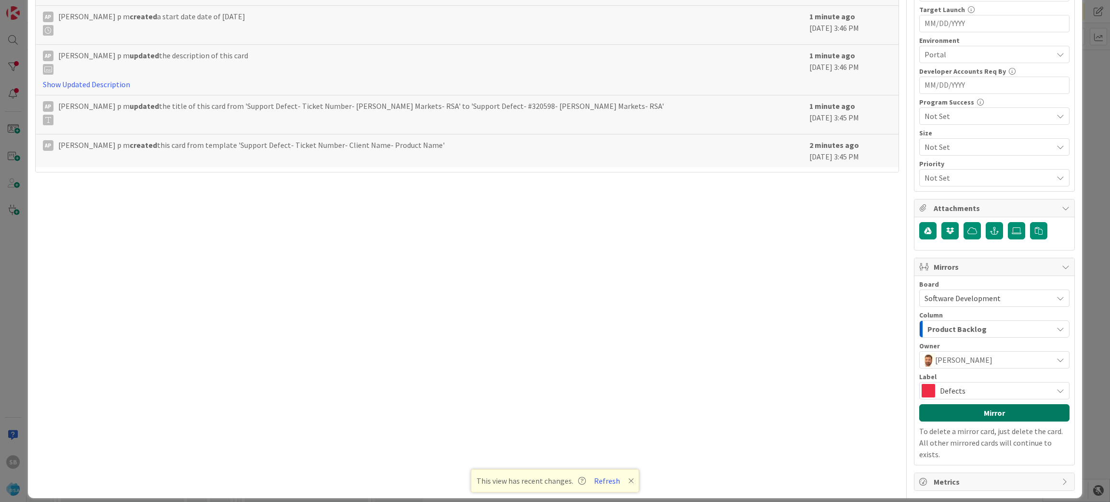
click at [974, 413] on button "Mirror" at bounding box center [994, 412] width 150 height 17
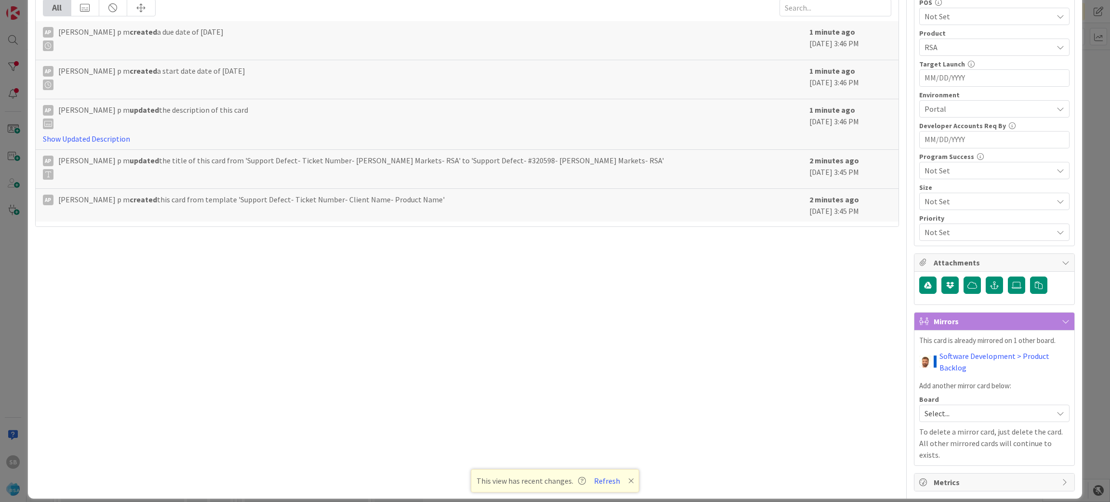
scroll to position [0, 0]
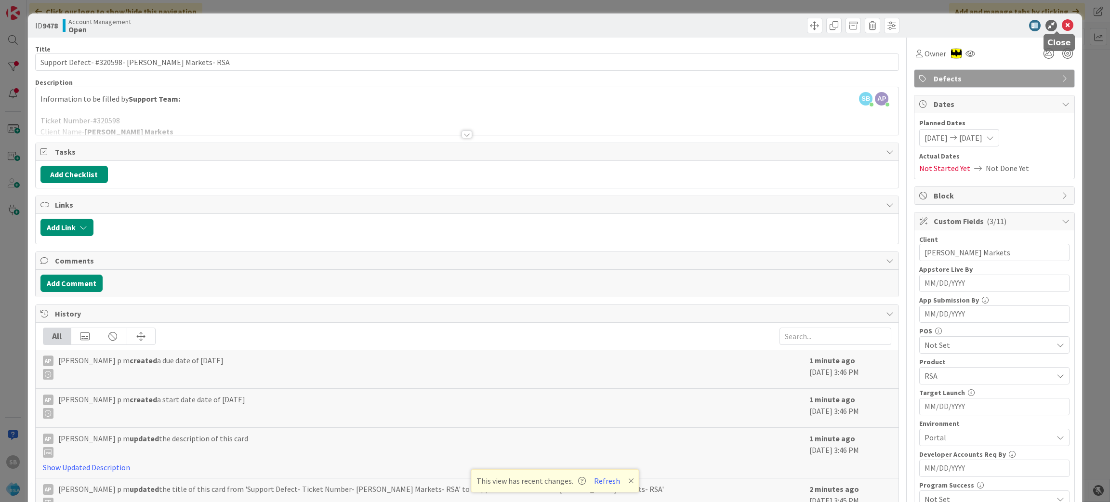
click at [1062, 28] on icon at bounding box center [1068, 26] width 12 height 12
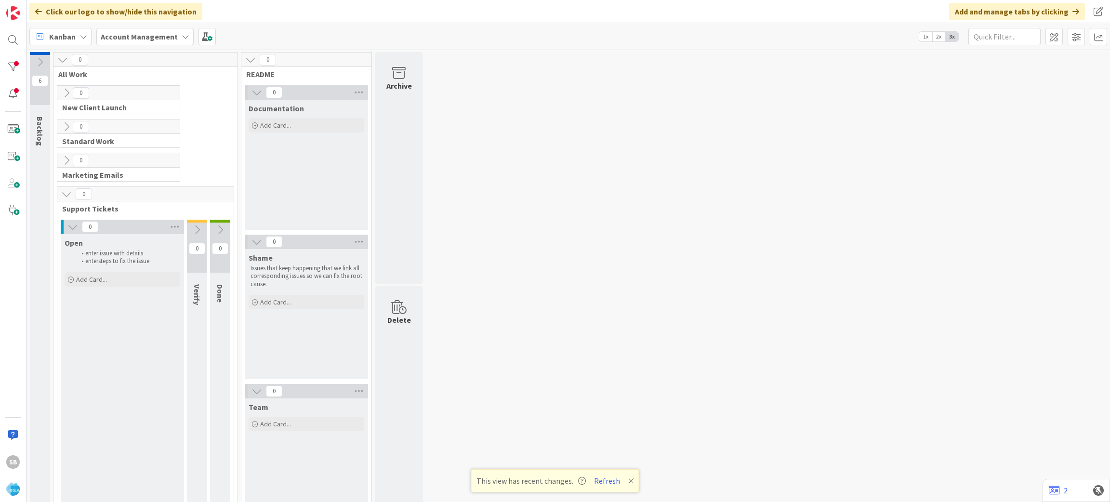
click at [23, 39] on div "SB" at bounding box center [13, 251] width 26 height 502
click at [16, 39] on div at bounding box center [12, 39] width 19 height 19
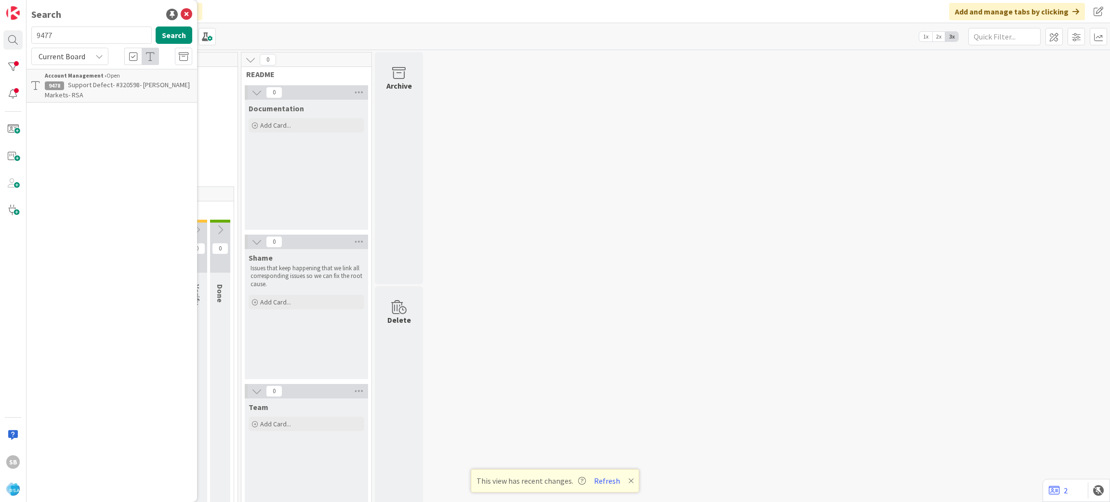
type input "9477"
click at [78, 87] on span "Support Maintenance - 320572- Petes Fresh Market-RSA" at bounding box center [110, 89] width 131 height 19
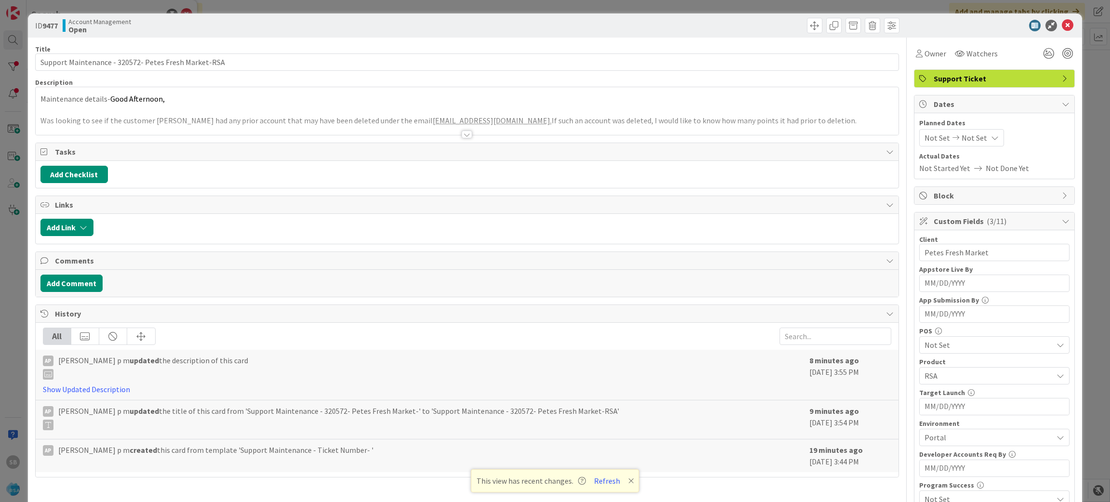
scroll to position [252, 0]
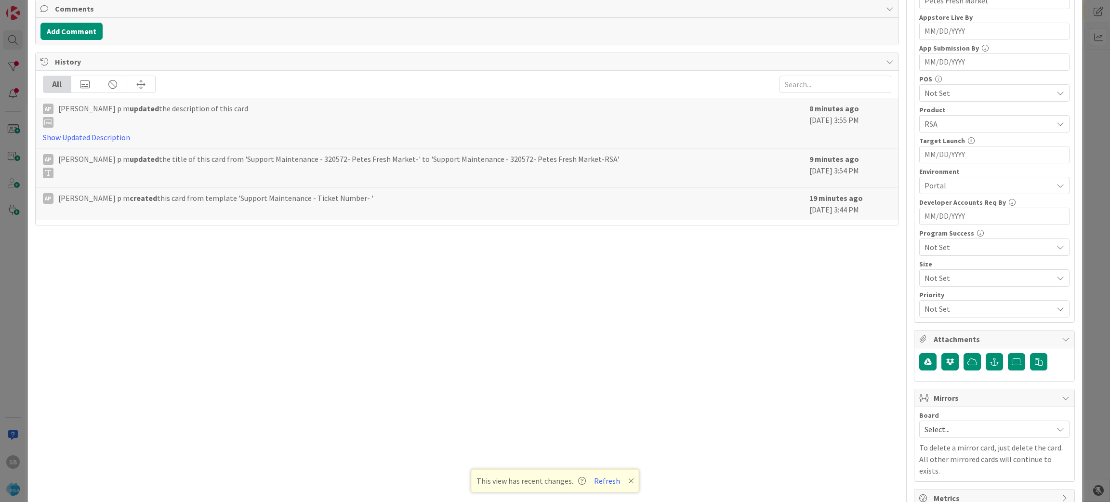
click at [932, 429] on span "Select..." at bounding box center [985, 428] width 123 height 13
click at [941, 404] on span "Software Development" at bounding box center [1000, 406] width 127 height 14
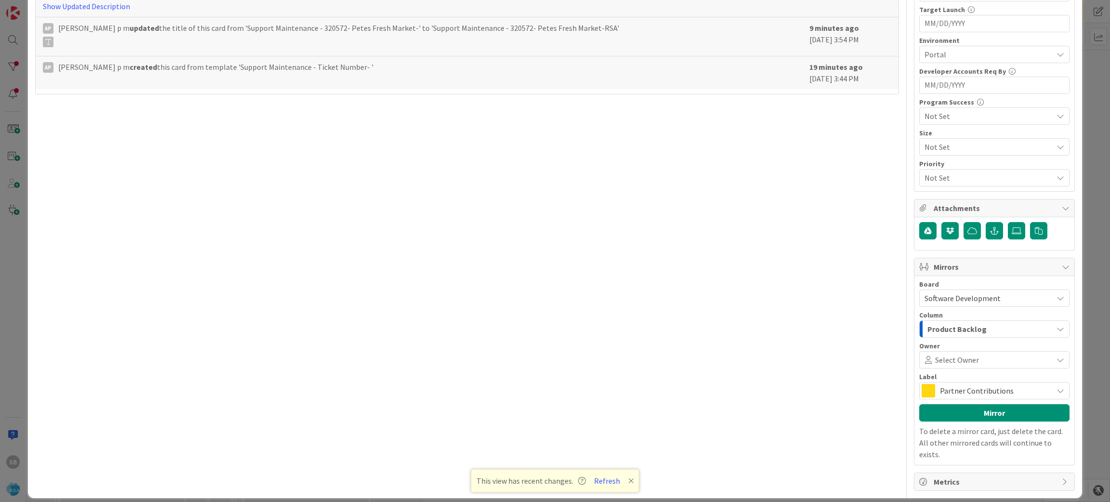
click at [935, 362] on span "Select Owner" at bounding box center [957, 360] width 44 height 12
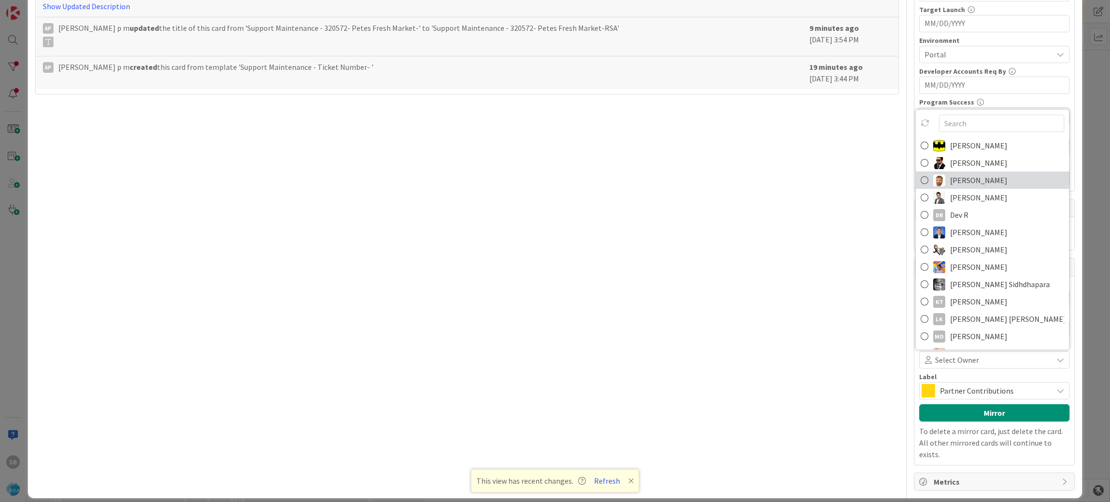
click at [950, 177] on span "[PERSON_NAME]" at bounding box center [978, 180] width 57 height 14
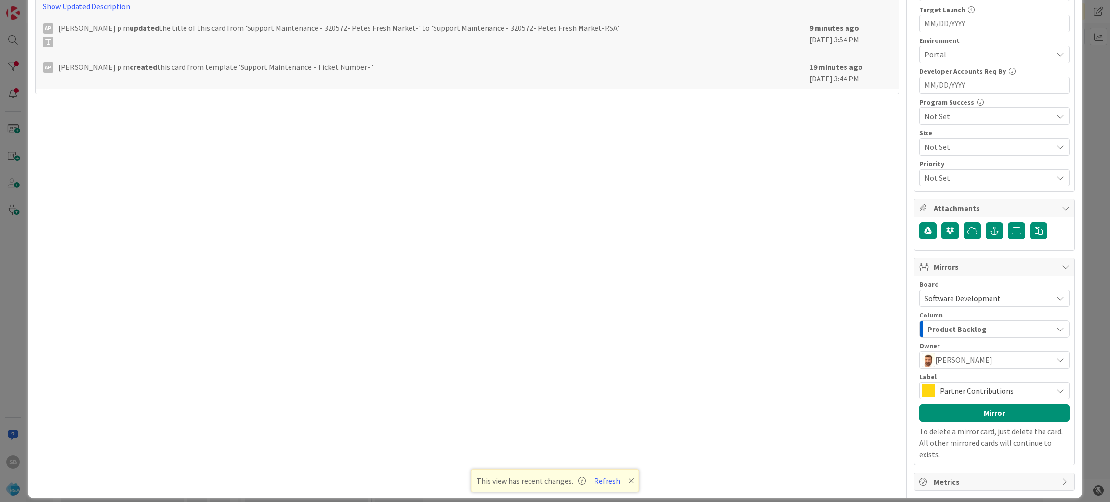
click at [976, 388] on span "Partner Contributions" at bounding box center [994, 390] width 108 height 13
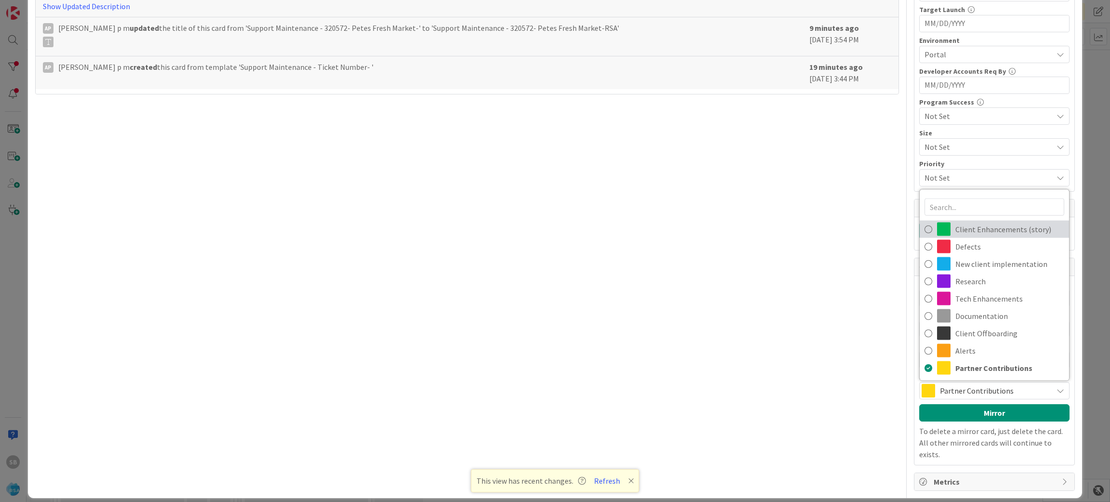
click at [970, 227] on span "Client Enhancements (story)" at bounding box center [1009, 229] width 109 height 14
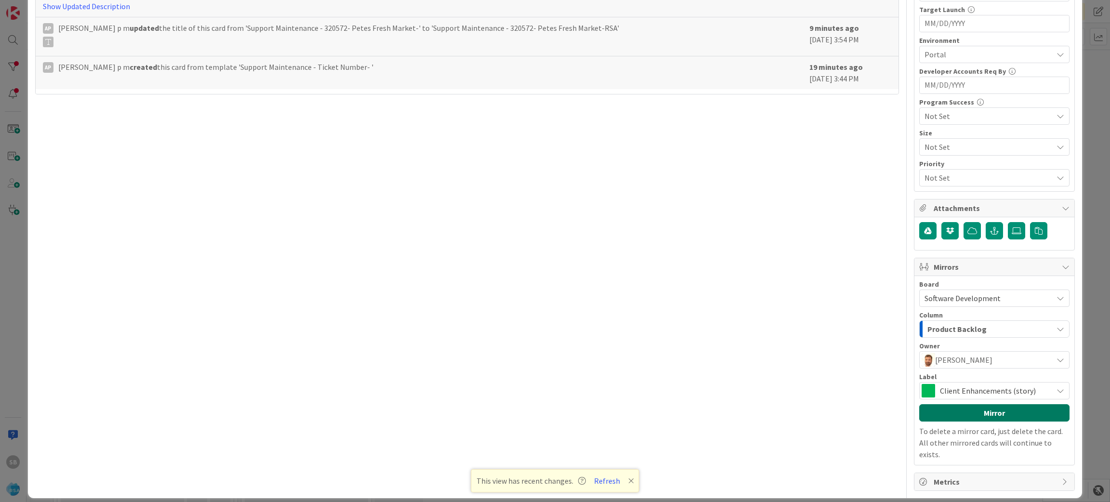
click at [976, 410] on button "Mirror" at bounding box center [994, 412] width 150 height 17
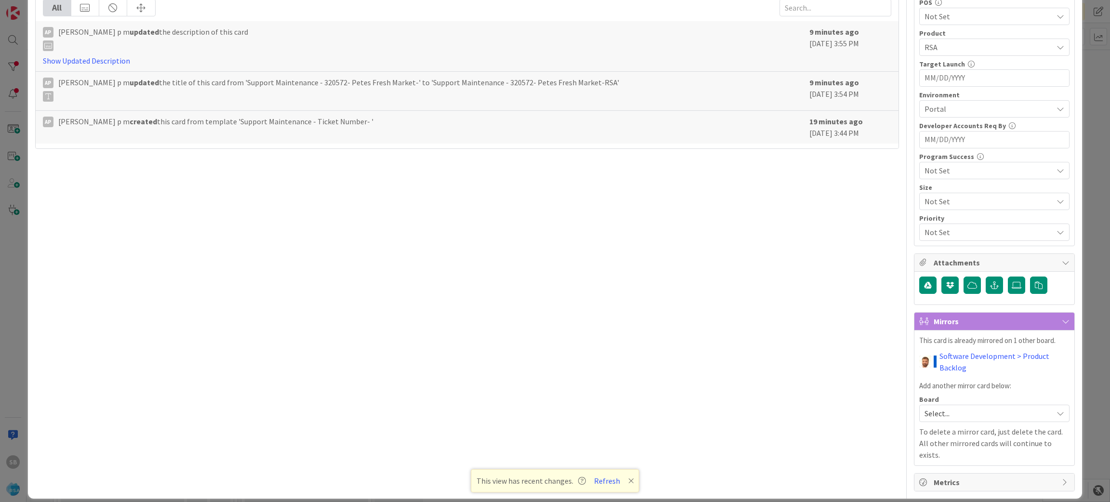
scroll to position [0, 0]
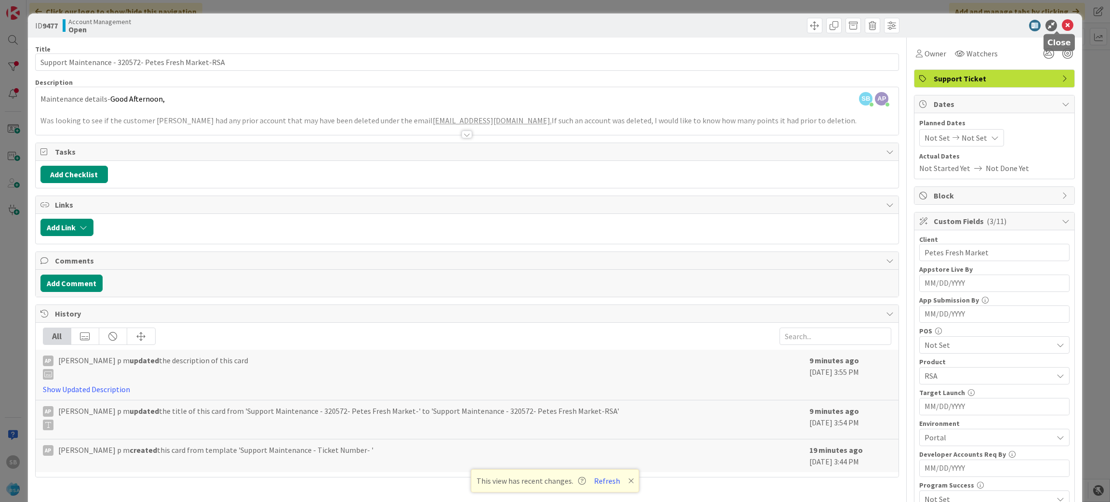
click at [1062, 25] on icon at bounding box center [1068, 26] width 12 height 12
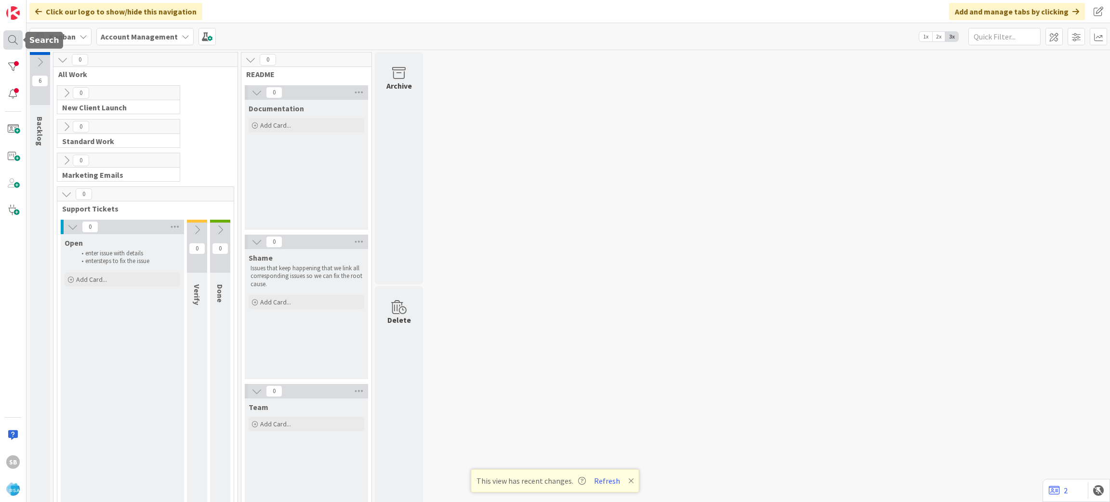
click at [17, 37] on div at bounding box center [12, 39] width 19 height 19
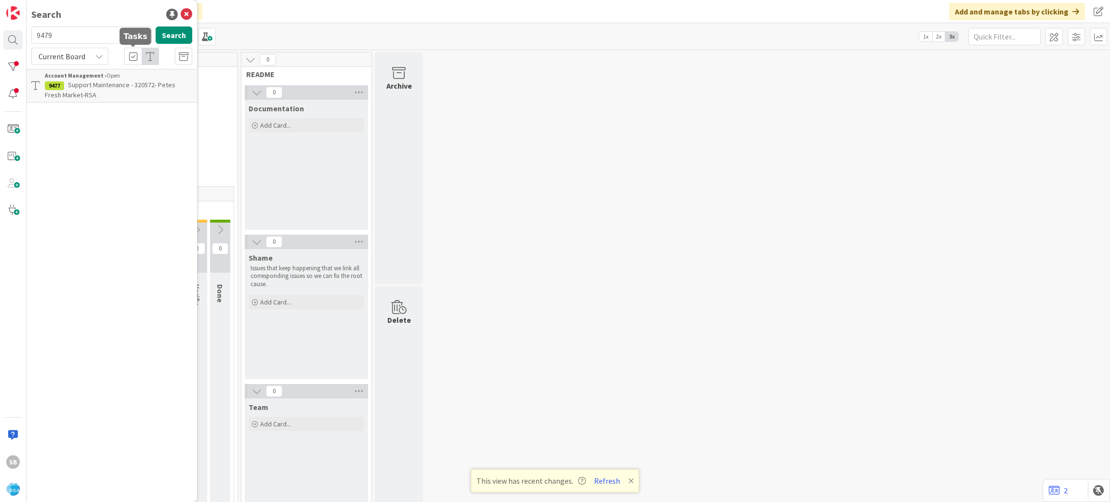
type input "9479"
click at [109, 81] on span "Support Maintenance -#320567- [PERSON_NAME] Wiggly -RSA" at bounding box center [102, 89] width 114 height 19
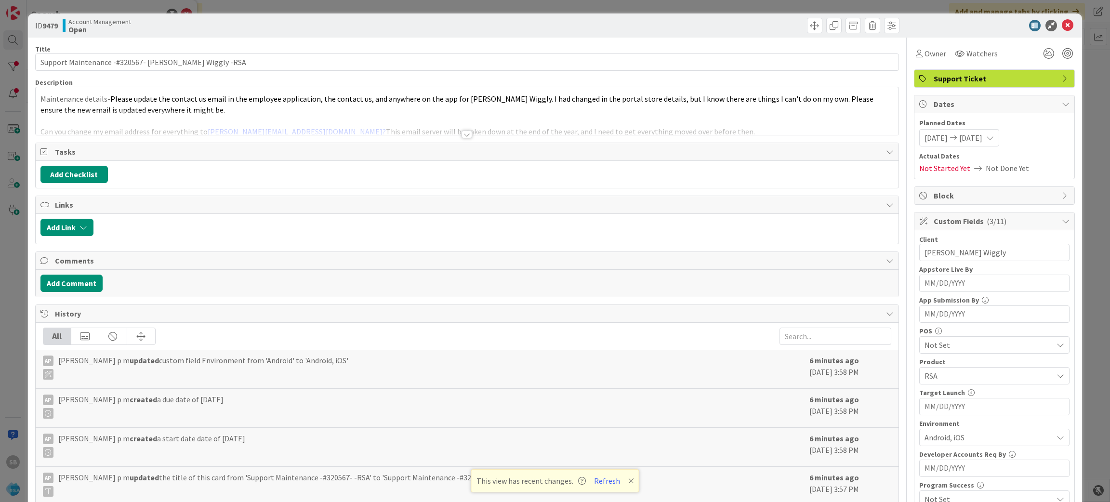
scroll to position [268, 0]
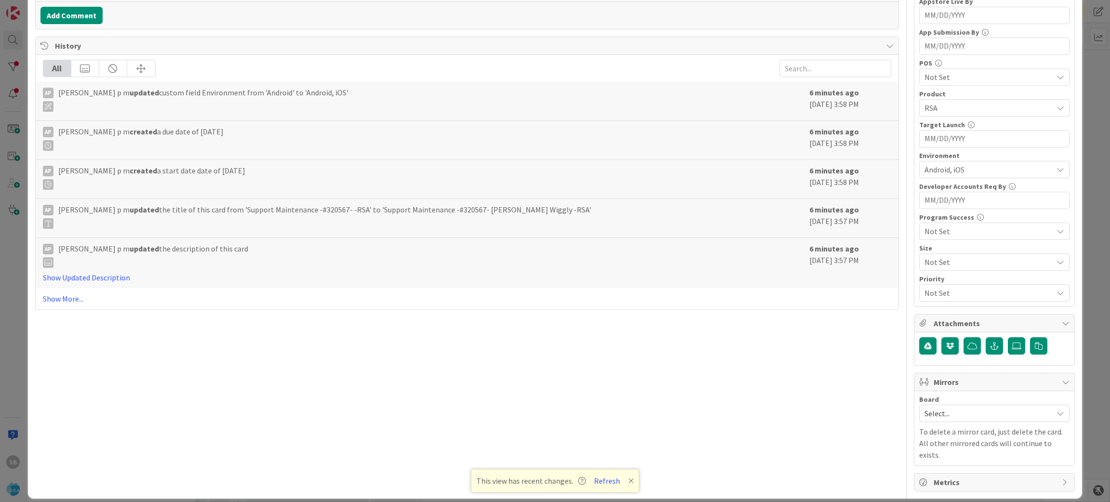
click at [932, 410] on span "Select..." at bounding box center [985, 413] width 123 height 13
click at [941, 476] on span "Software Development" at bounding box center [1000, 476] width 127 height 14
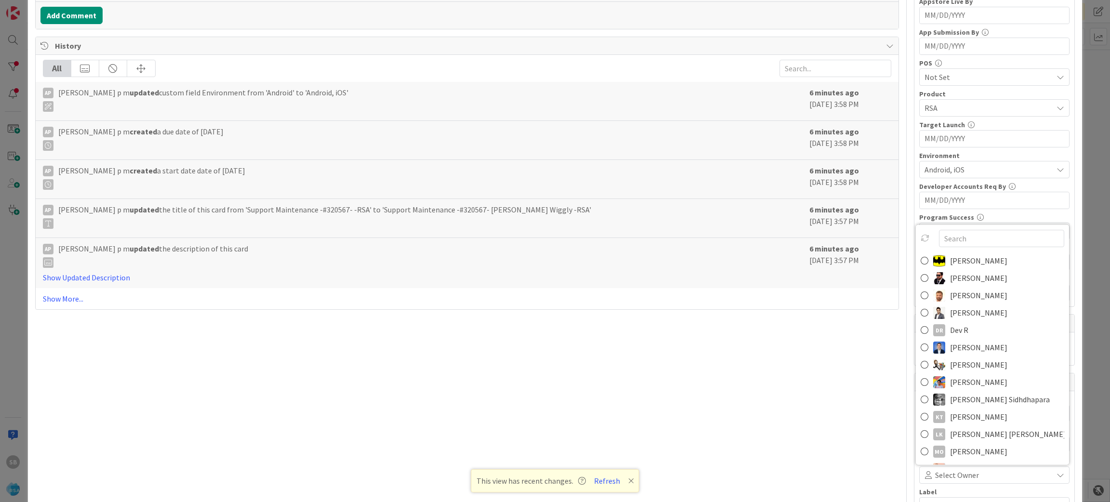
scroll to position [274, 0]
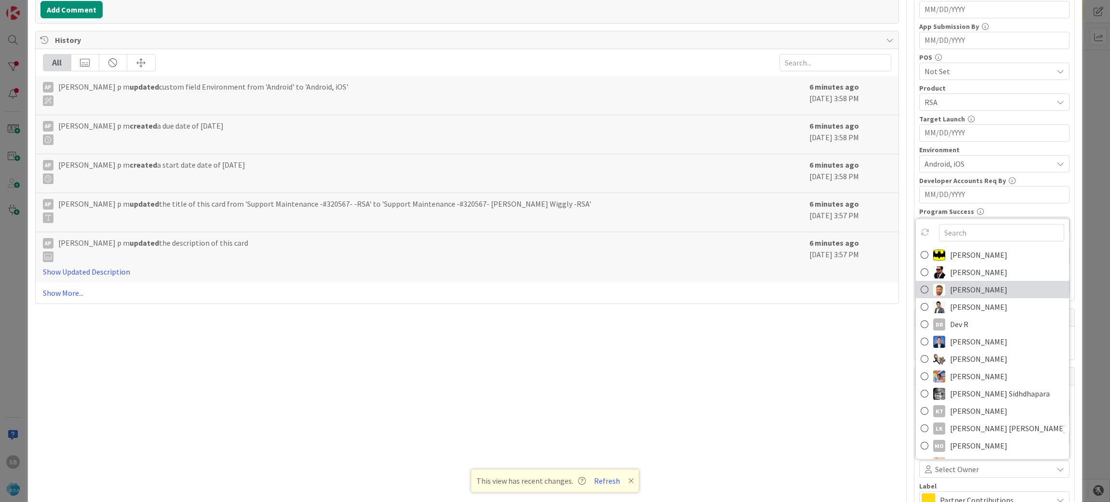
click at [954, 290] on span "[PERSON_NAME]" at bounding box center [978, 289] width 57 height 14
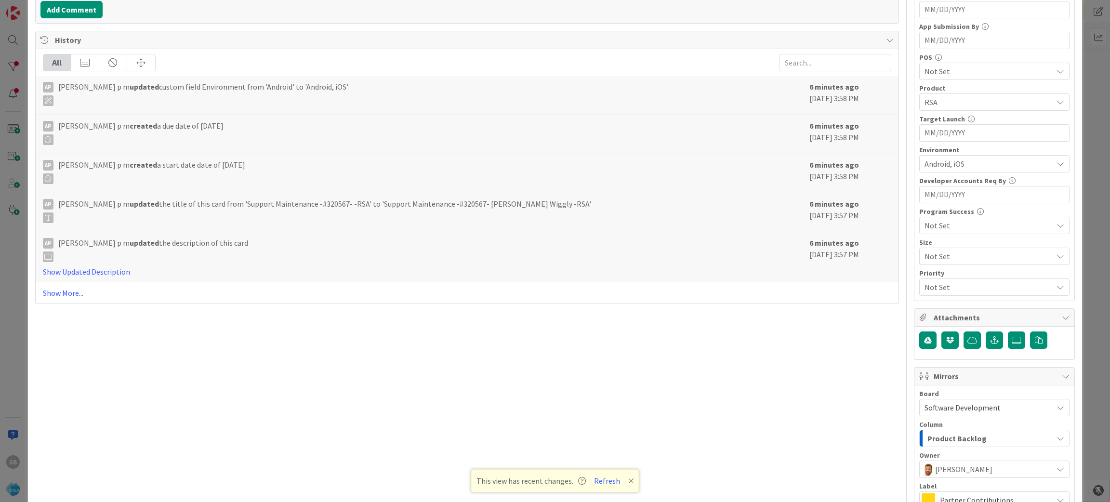
scroll to position [383, 0]
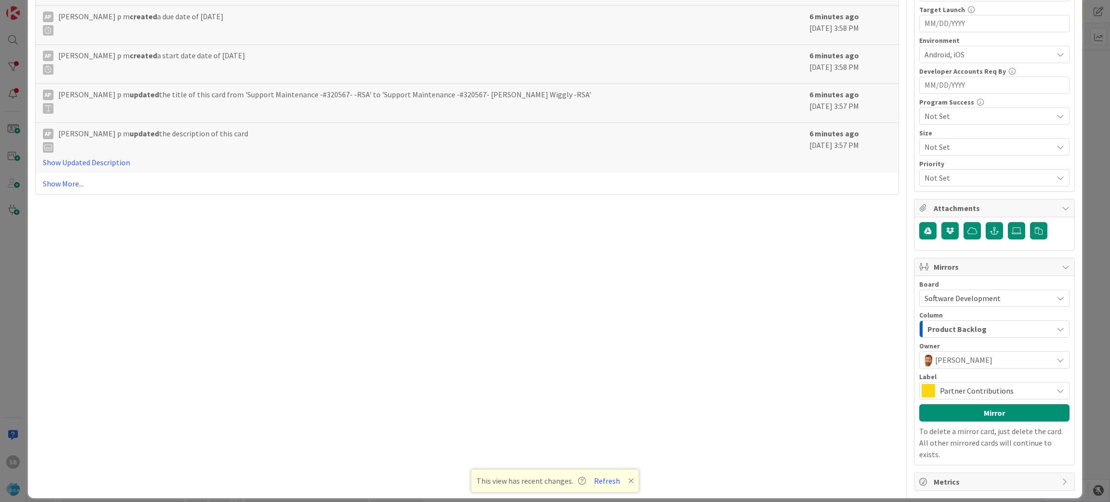
click at [972, 386] on span "Partner Contributions" at bounding box center [994, 390] width 108 height 13
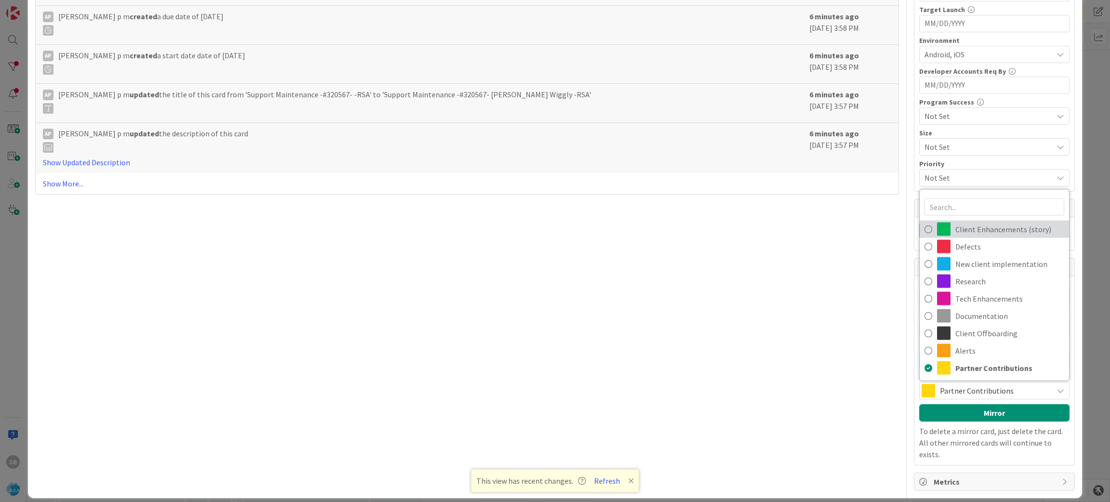
click at [971, 227] on span "Client Enhancements (story)" at bounding box center [1009, 229] width 109 height 14
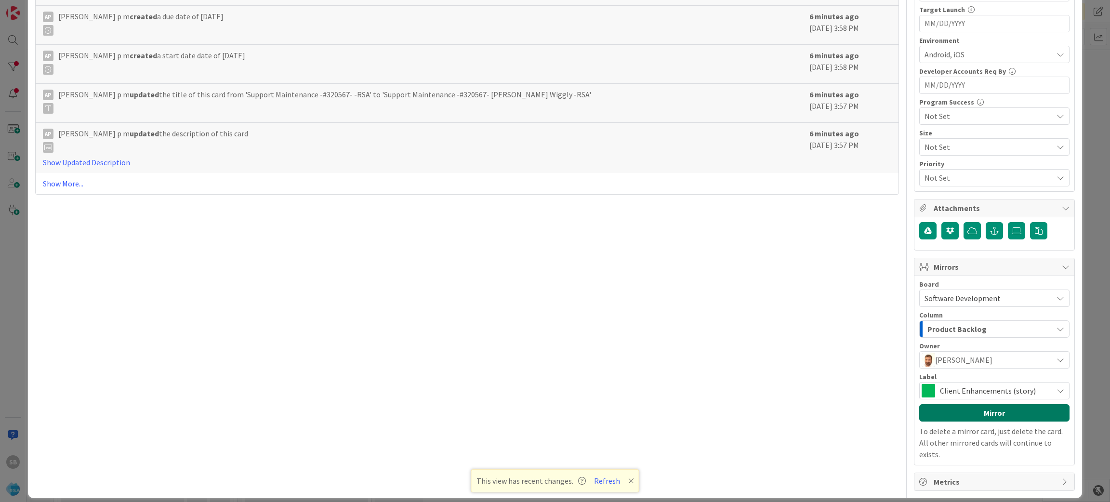
click at [960, 412] on button "Mirror" at bounding box center [994, 412] width 150 height 17
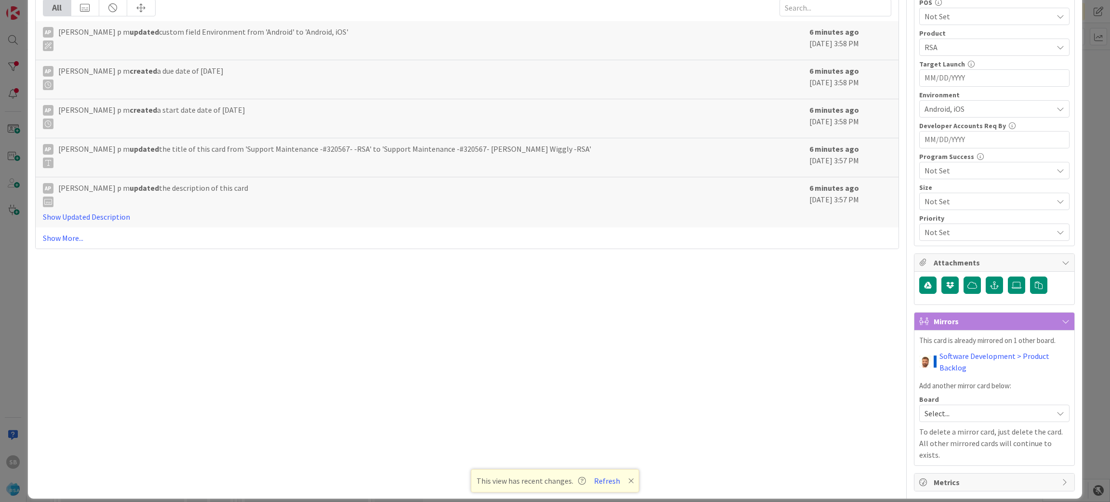
scroll to position [0, 0]
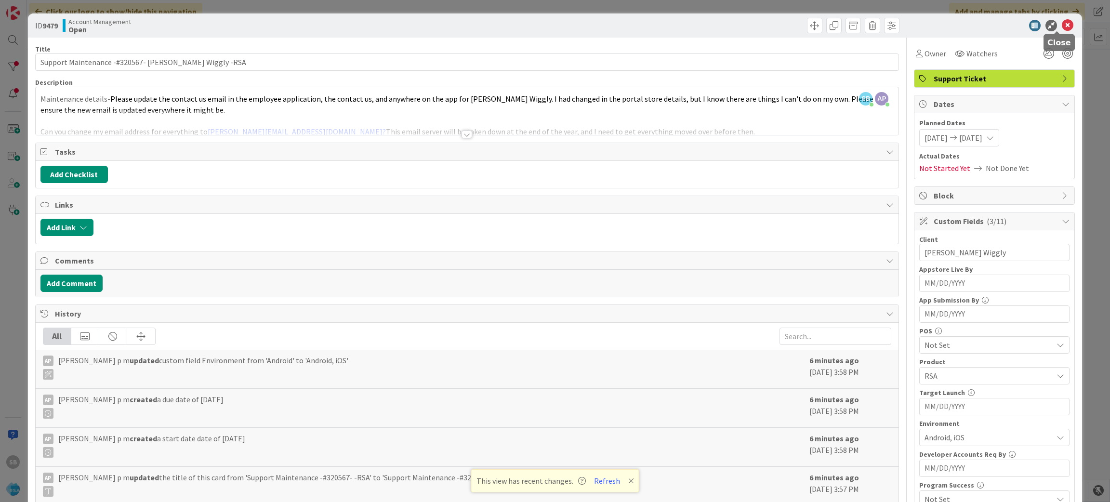
click at [1062, 22] on icon at bounding box center [1068, 26] width 12 height 12
